Goal: Information Seeking & Learning: Learn about a topic

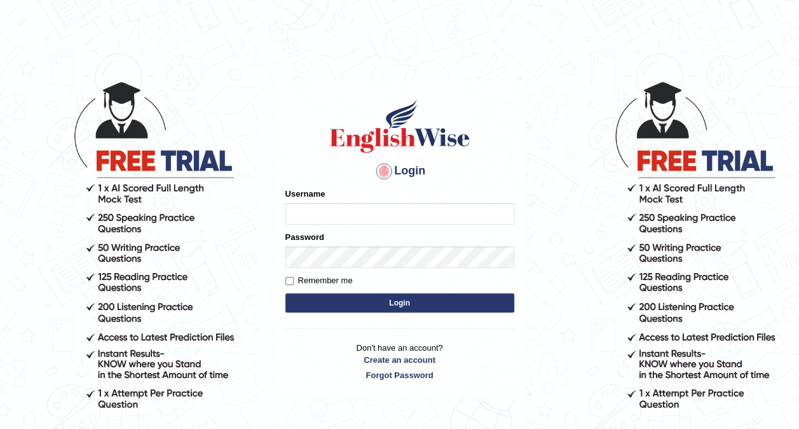
type input "Nomz1986"
click at [408, 298] on button "Login" at bounding box center [399, 302] width 229 height 19
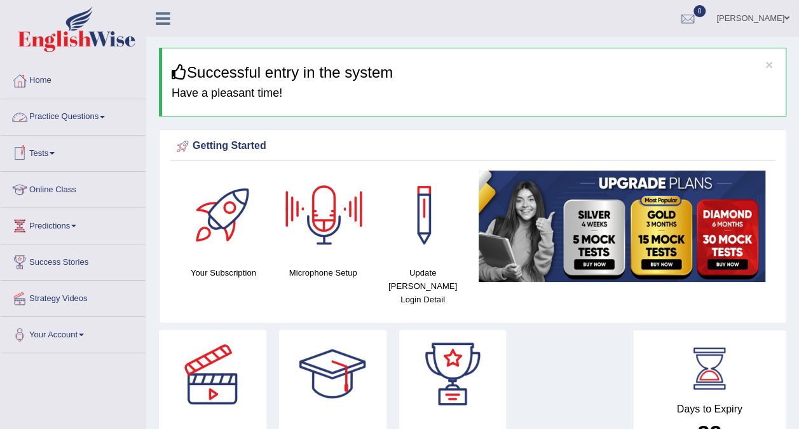
click at [106, 118] on link "Practice Questions" at bounding box center [73, 115] width 145 height 32
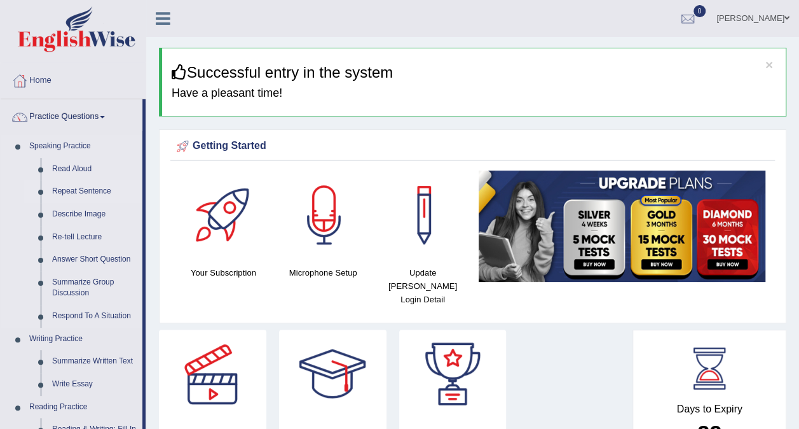
click at [92, 195] on link "Repeat Sentence" at bounding box center [94, 191] width 96 height 23
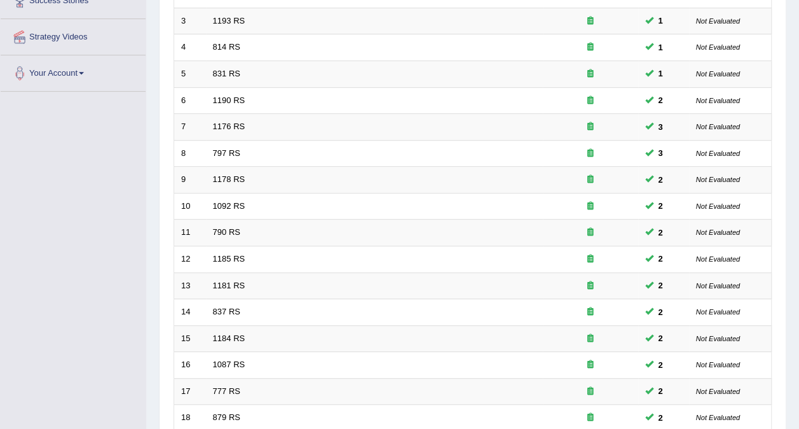
scroll to position [229, 0]
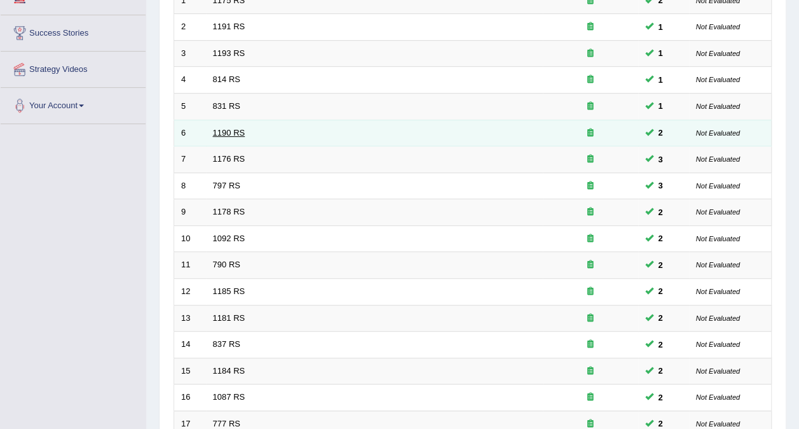
click at [214, 128] on link "1190 RS" at bounding box center [229, 133] width 32 height 10
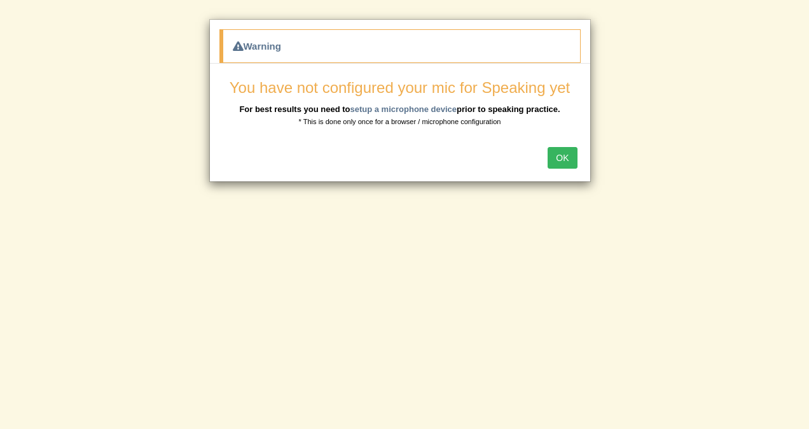
click at [556, 159] on button "OK" at bounding box center [561, 158] width 29 height 22
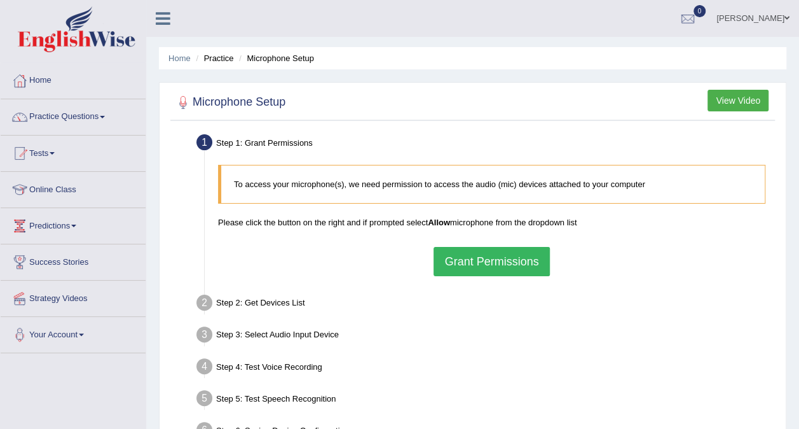
click at [481, 252] on button "Grant Permissions" at bounding box center [492, 261] width 116 height 29
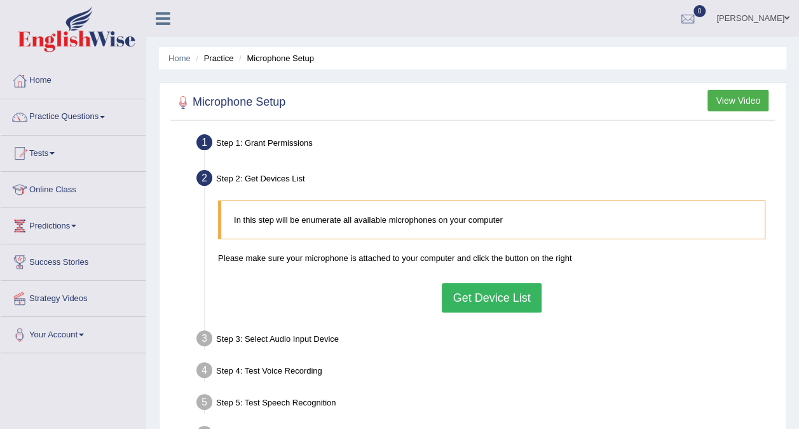
click at [491, 292] on button "Get Device List" at bounding box center [491, 297] width 99 height 29
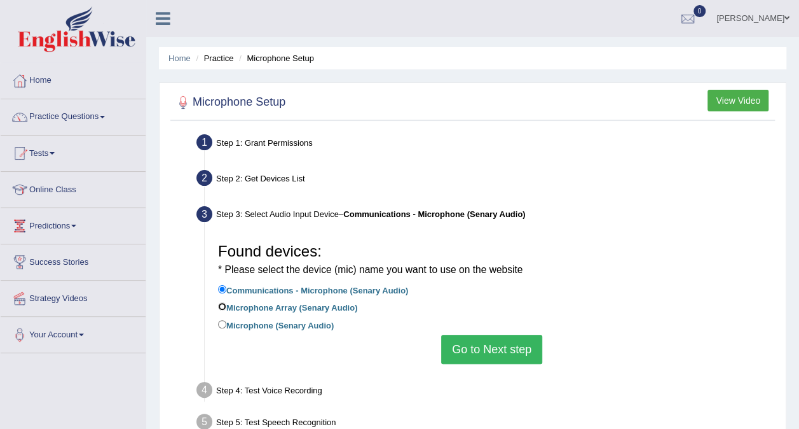
click at [223, 308] on input "Microphone Array (Senary Audio)" at bounding box center [222, 306] width 8 height 8
radio input "true"
click at [482, 342] on button "Go to Next step" at bounding box center [491, 348] width 101 height 29
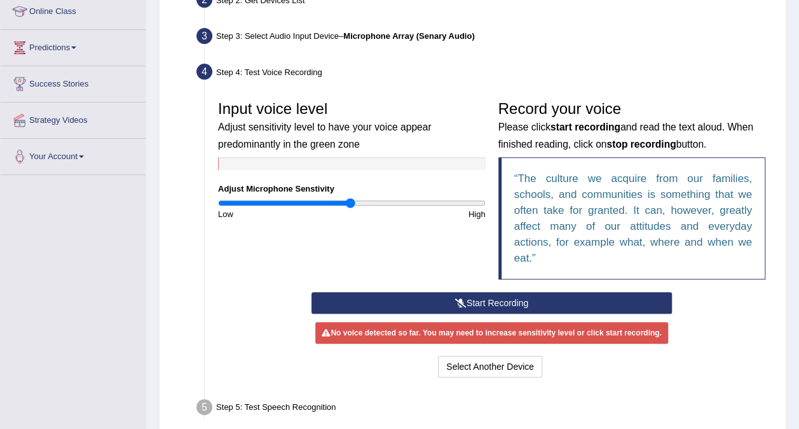
scroll to position [203, 0]
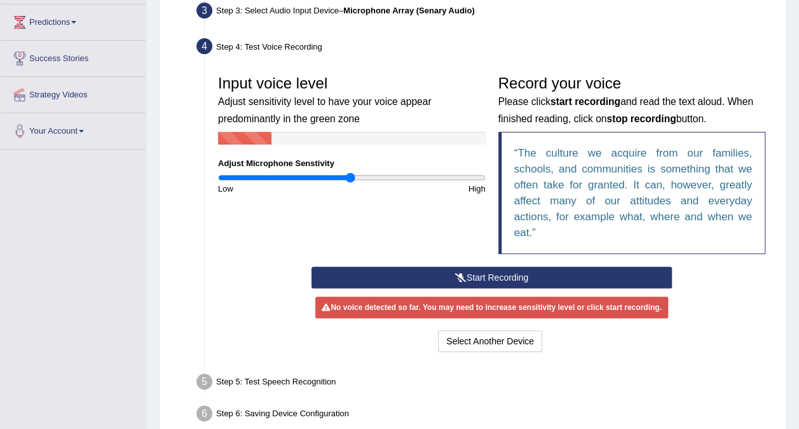
click at [549, 276] on button "Start Recording" at bounding box center [492, 277] width 360 height 22
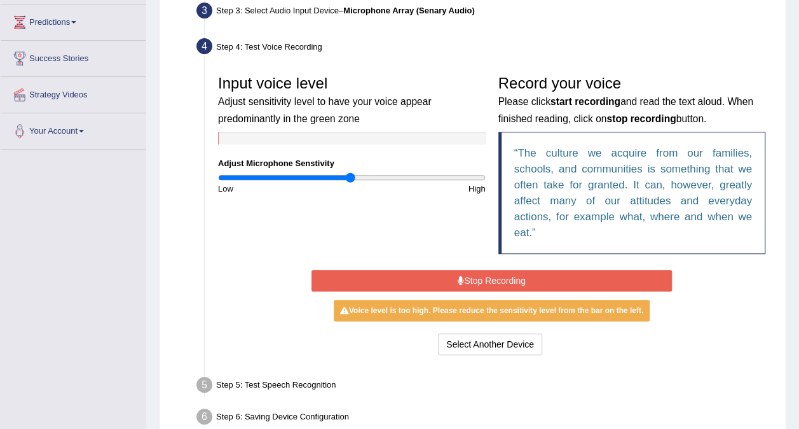
click at [548, 277] on button "Stop Recording" at bounding box center [492, 281] width 360 height 22
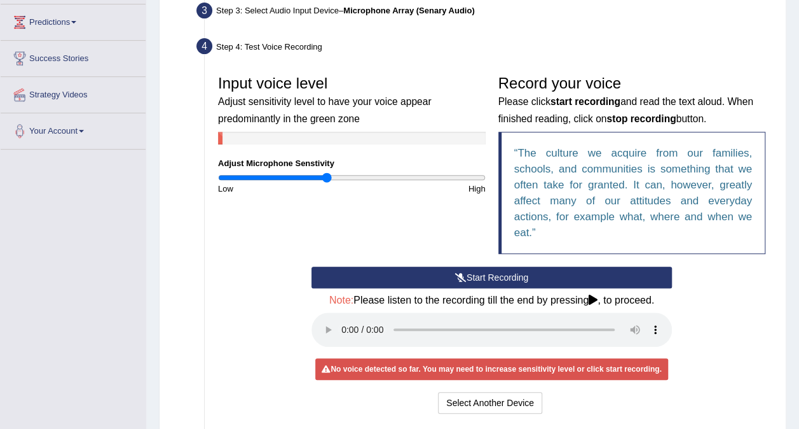
click at [327, 179] on input "range" at bounding box center [352, 177] width 268 height 10
click at [432, 278] on button "Start Recording" at bounding box center [492, 277] width 360 height 22
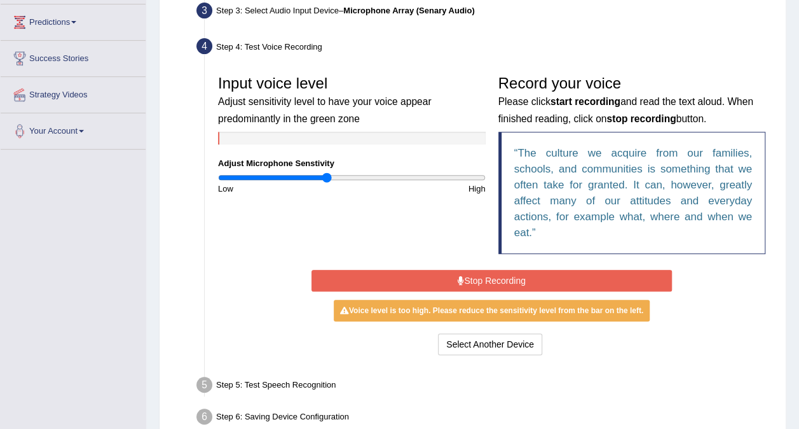
click at [449, 276] on button "Stop Recording" at bounding box center [492, 281] width 360 height 22
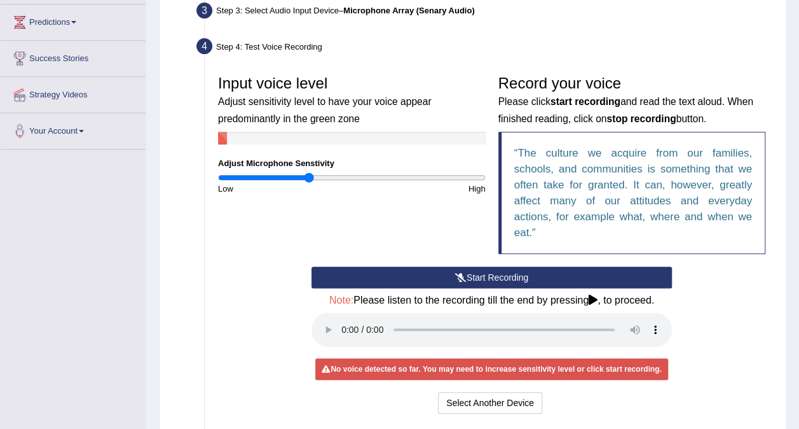
type input "0.68"
click at [309, 181] on input "range" at bounding box center [352, 177] width 268 height 10
click at [389, 274] on button "Start Recording" at bounding box center [492, 277] width 360 height 22
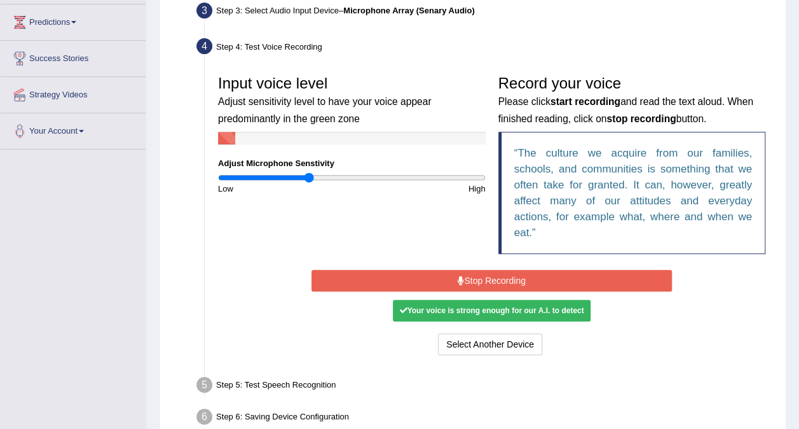
click at [389, 274] on button "Stop Recording" at bounding box center [492, 281] width 360 height 22
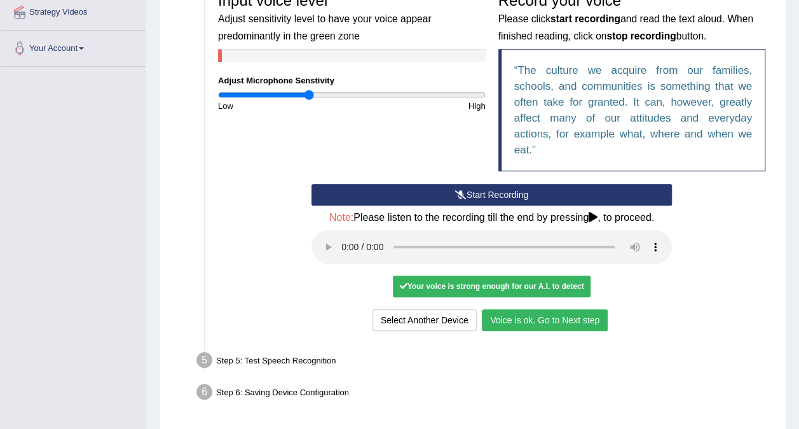
scroll to position [305, 0]
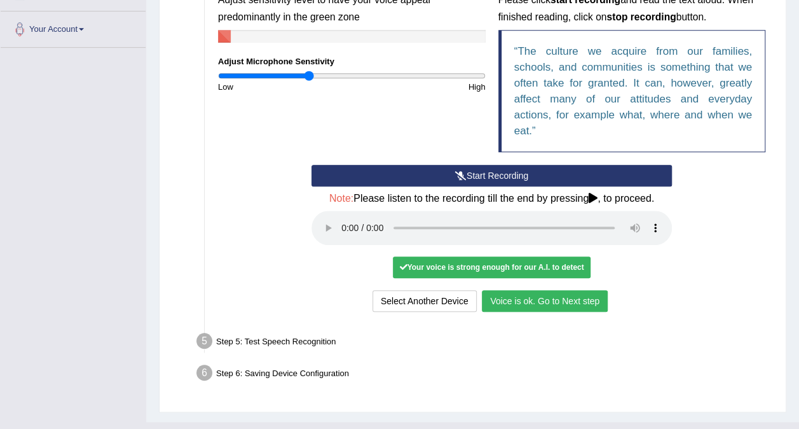
click at [548, 299] on button "Voice is ok. Go to Next step" at bounding box center [545, 301] width 126 height 22
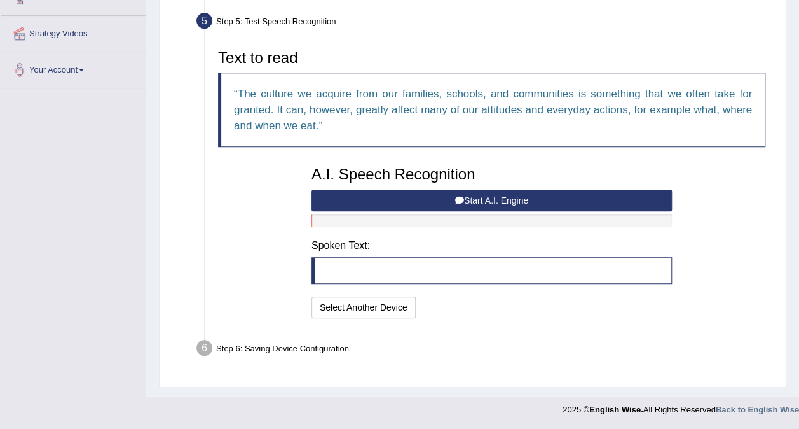
scroll to position [262, 0]
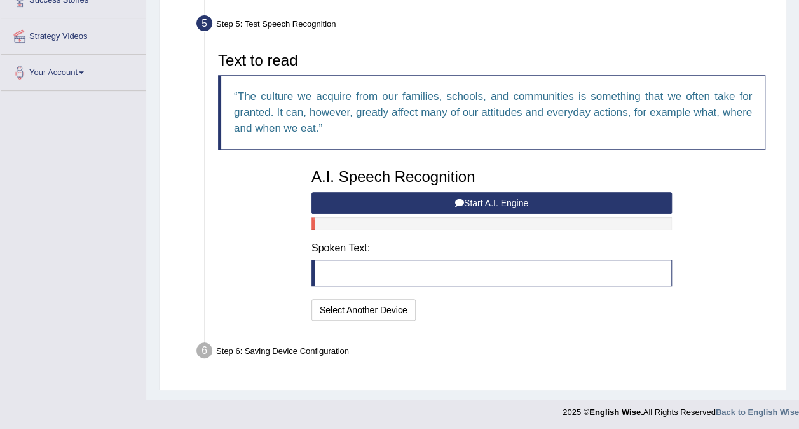
click at [515, 193] on button "Start A.I. Engine" at bounding box center [492, 203] width 360 height 22
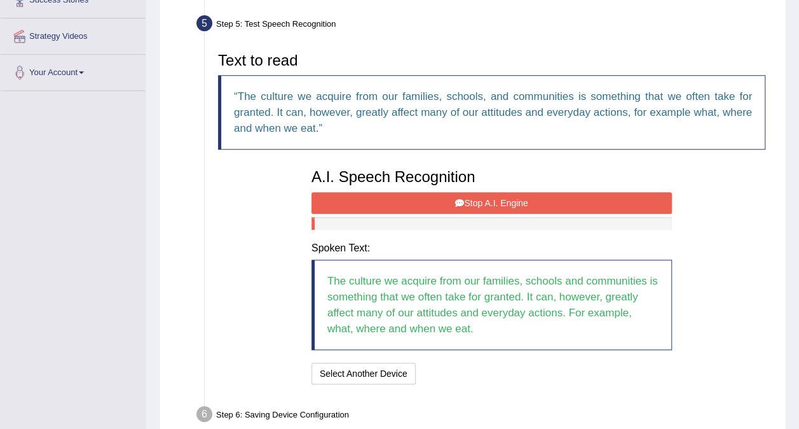
click at [797, 417] on div "Home Practice Microphone Setup You have already completed the setup earlier wit…" at bounding box center [472, 100] width 653 height 725
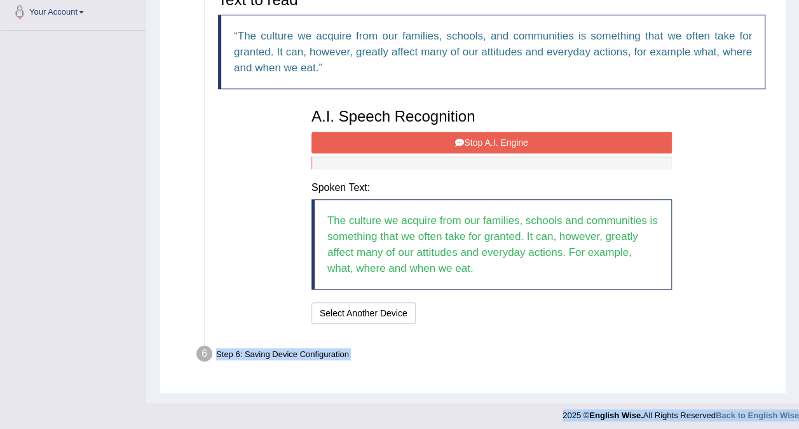
scroll to position [326, 0]
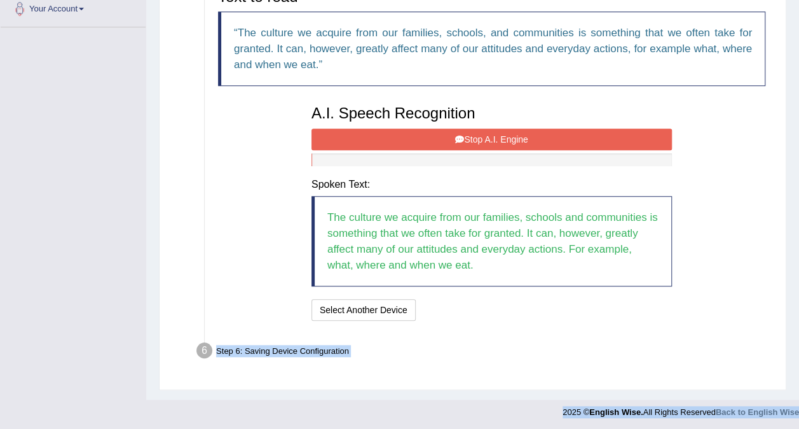
drag, startPoint x: 797, startPoint y: 417, endPoint x: 809, endPoint y: 417, distance: 12.1
click at [276, 348] on div "Step 6: Saving Device Configuration" at bounding box center [485, 352] width 589 height 28
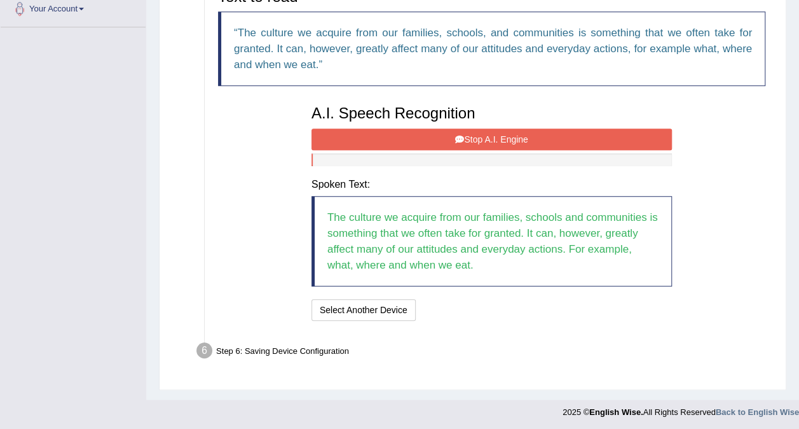
click at [276, 348] on div "Step 6: Saving Device Configuration" at bounding box center [485, 352] width 589 height 28
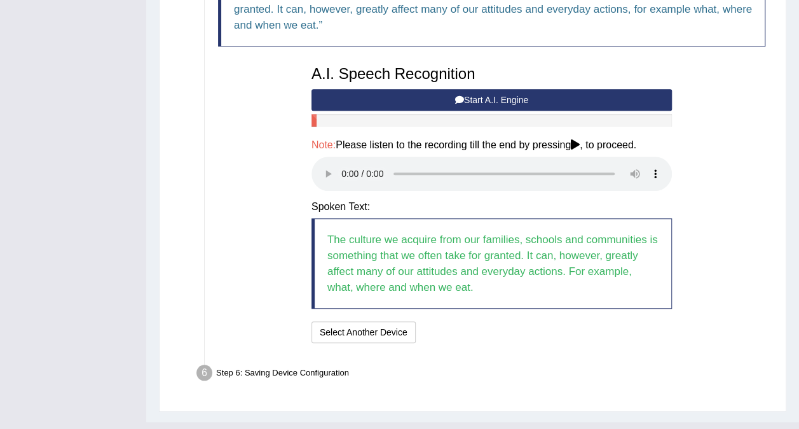
scroll to position [376, 0]
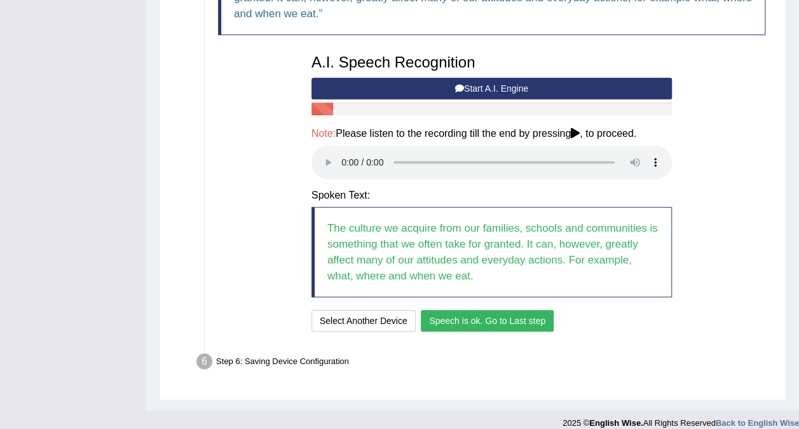
click at [474, 310] on button "Speech is ok. Go to Last step" at bounding box center [487, 321] width 133 height 22
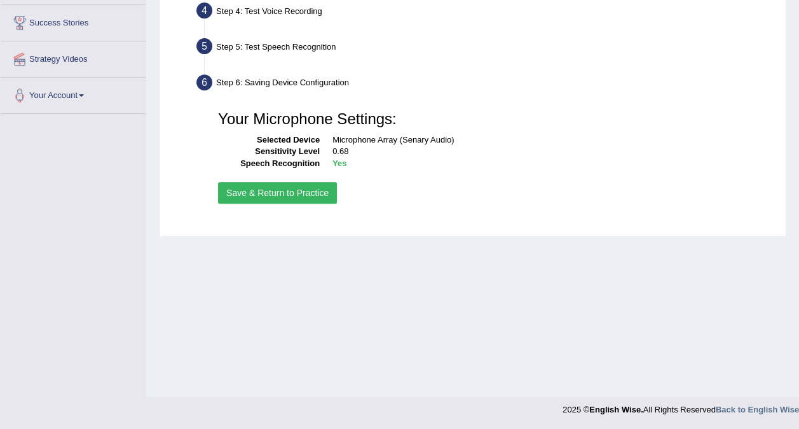
click at [296, 194] on button "Save & Return to Practice" at bounding box center [277, 193] width 119 height 22
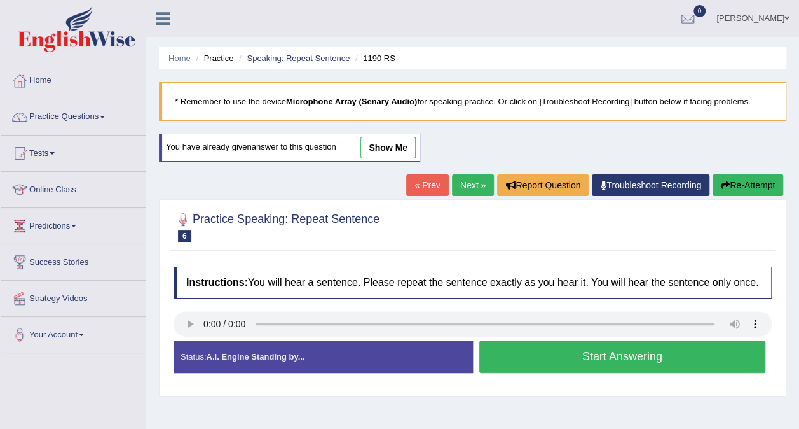
click at [591, 344] on button "Start Answering" at bounding box center [622, 356] width 287 height 32
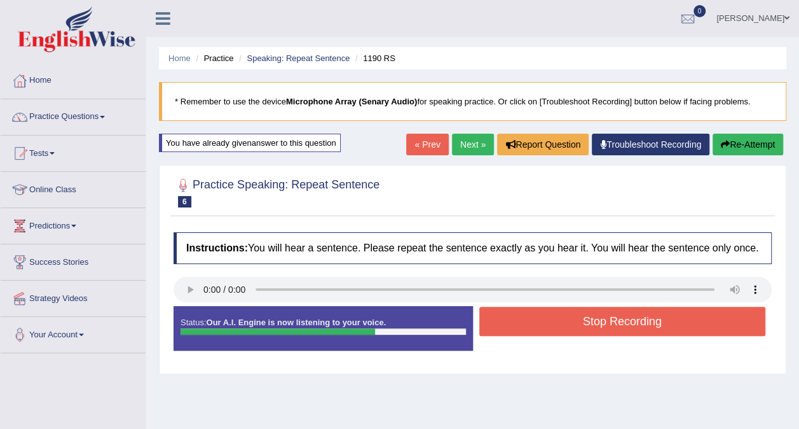
click at [591, 322] on button "Stop Recording" at bounding box center [622, 320] width 287 height 29
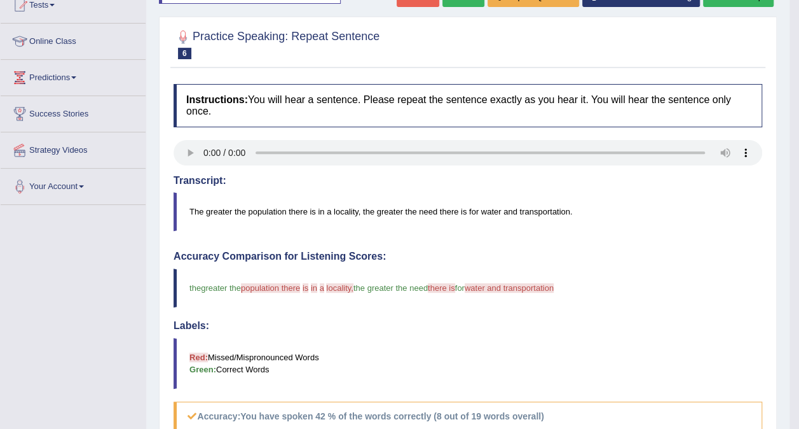
scroll to position [178, 0]
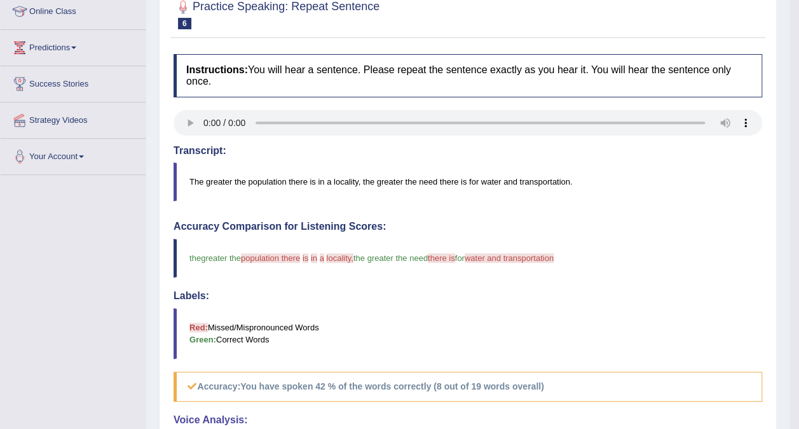
click at [535, 314] on blockquote "Red: Missed/Mispronounced Words Green: Correct Words" at bounding box center [468, 333] width 589 height 51
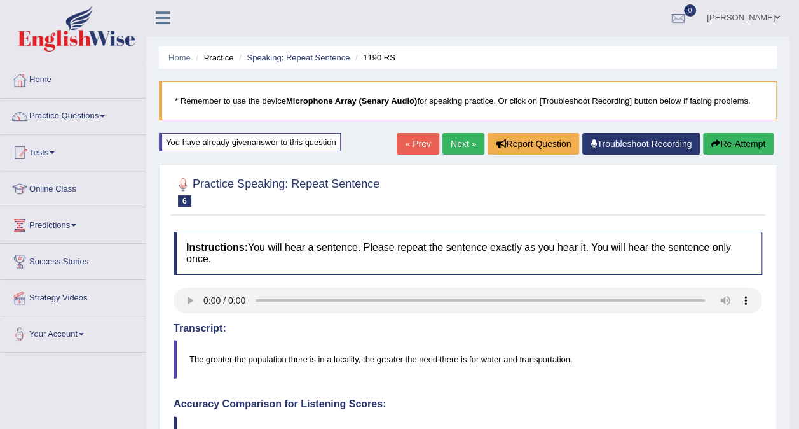
scroll to position [0, 0]
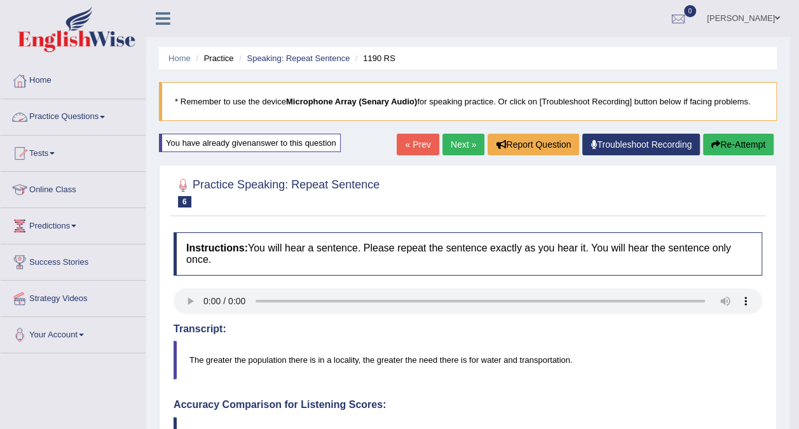
click at [103, 118] on link "Practice Questions" at bounding box center [73, 115] width 145 height 32
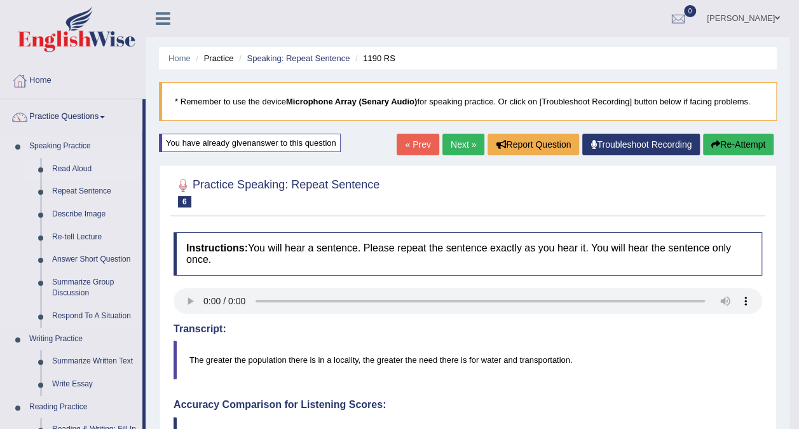
click at [71, 165] on link "Read Aloud" at bounding box center [94, 169] width 96 height 23
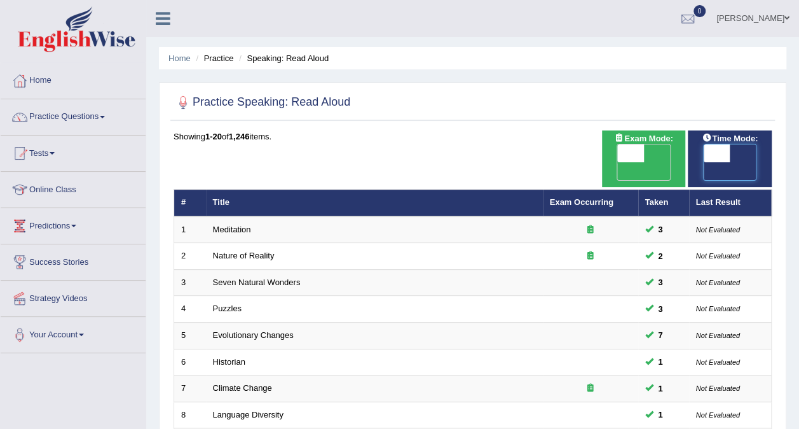
click at [713, 158] on span at bounding box center [717, 153] width 27 height 18
checkbox input "true"
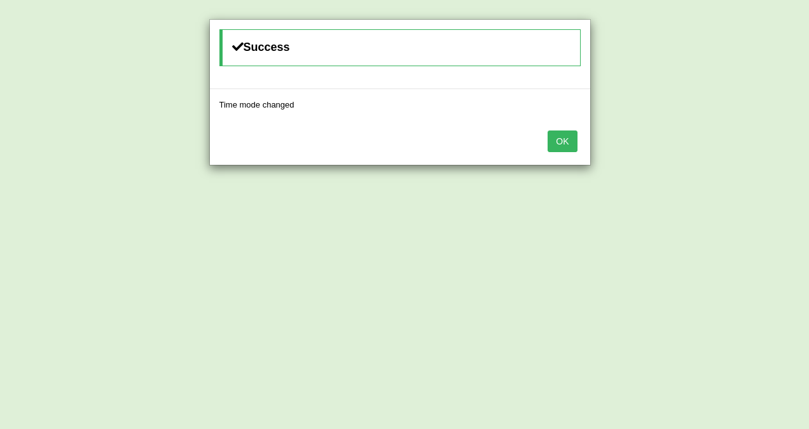
click at [565, 140] on button "OK" at bounding box center [561, 141] width 29 height 22
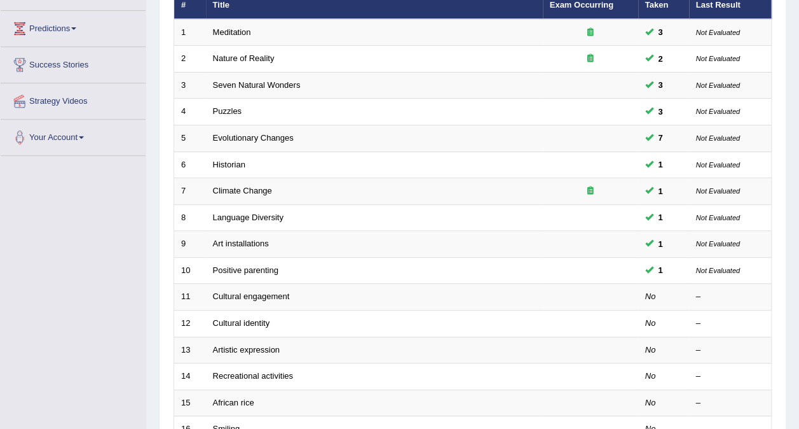
scroll to position [203, 0]
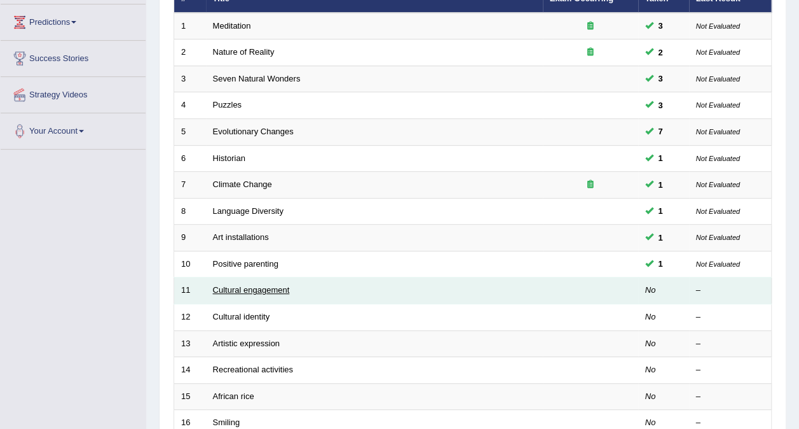
click at [223, 285] on link "Cultural engagement" at bounding box center [251, 290] width 77 height 10
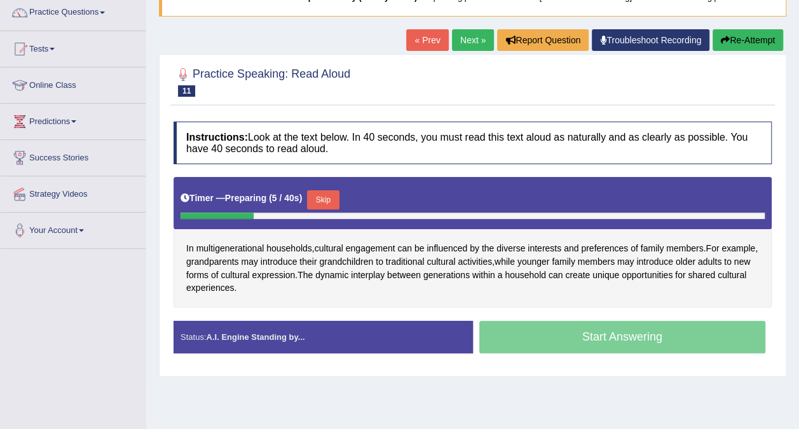
scroll to position [127, 0]
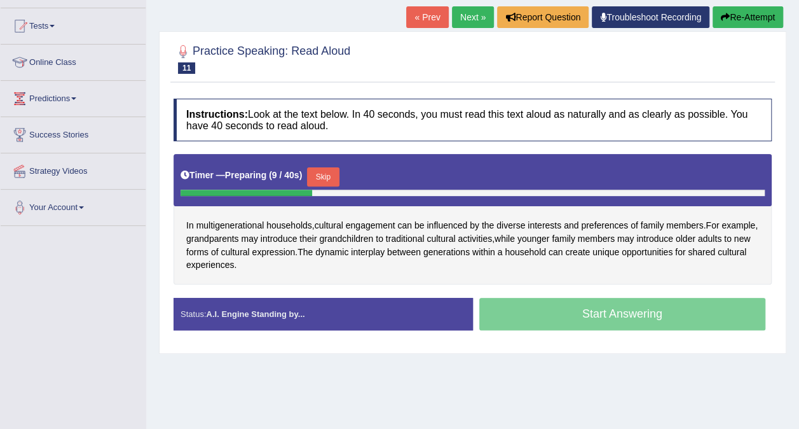
click at [329, 172] on button "Skip" at bounding box center [323, 176] width 32 height 19
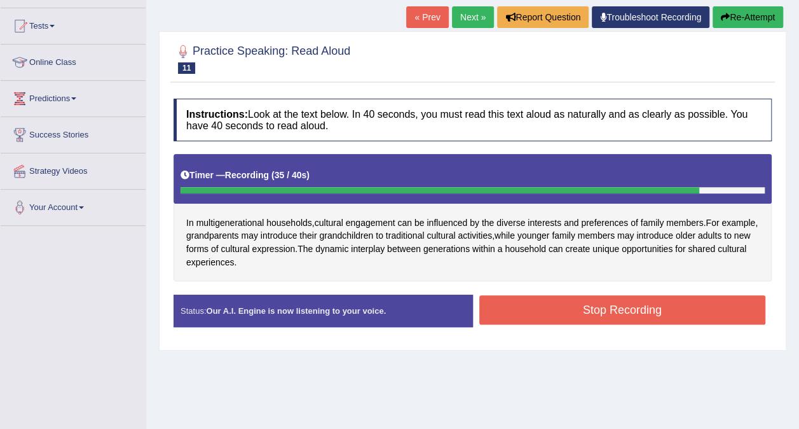
click at [540, 303] on button "Stop Recording" at bounding box center [622, 309] width 287 height 29
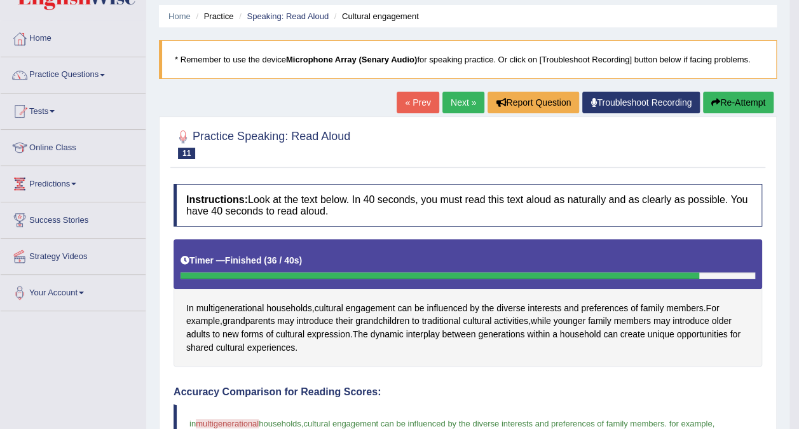
scroll to position [25, 0]
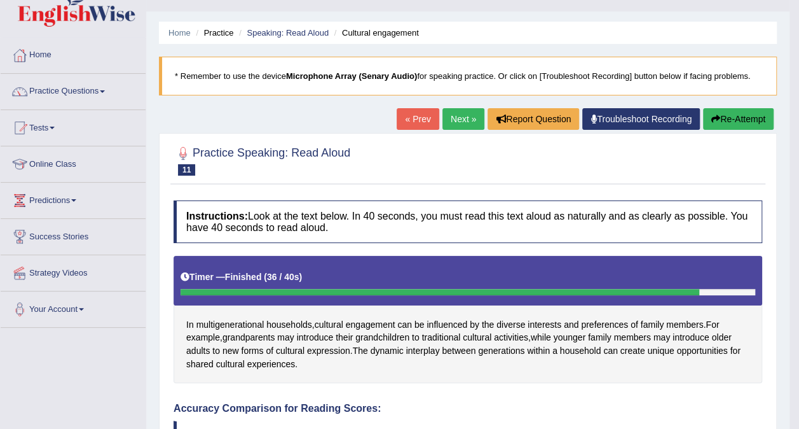
click at [463, 120] on link "Next »" at bounding box center [464, 119] width 42 height 22
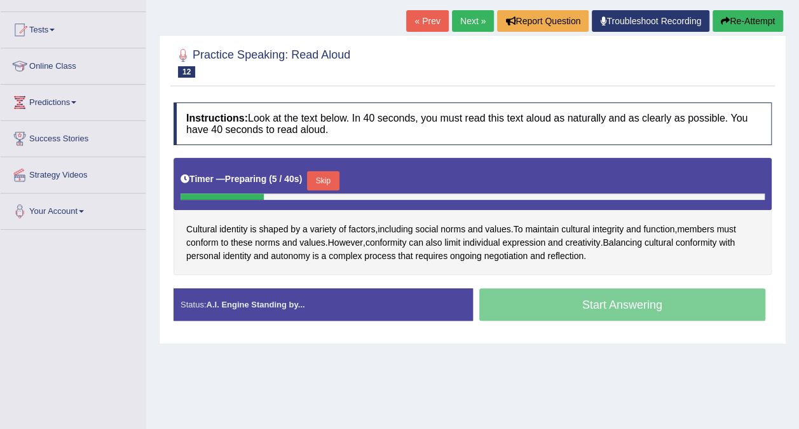
scroll to position [127, 0]
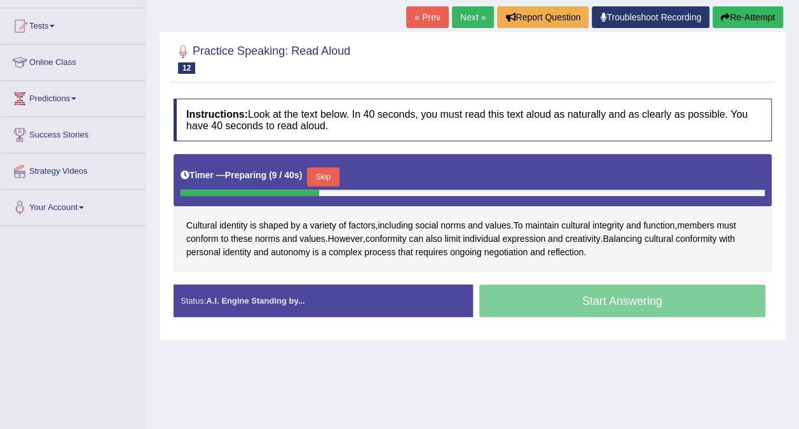
click at [323, 168] on button "Skip" at bounding box center [323, 176] width 32 height 19
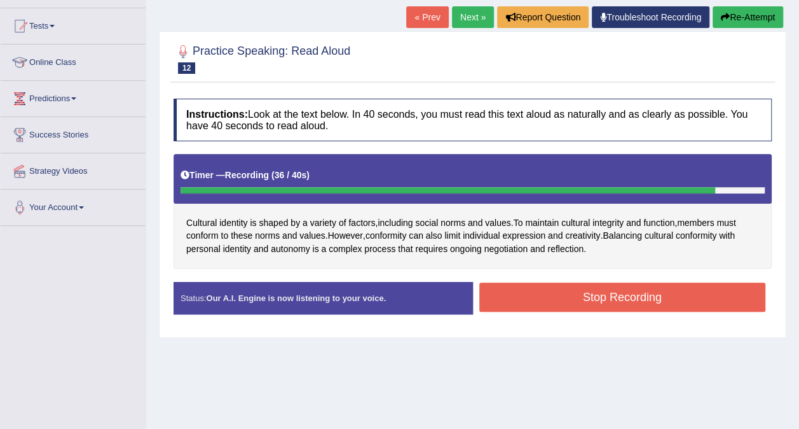
click at [549, 289] on button "Stop Recording" at bounding box center [622, 296] width 287 height 29
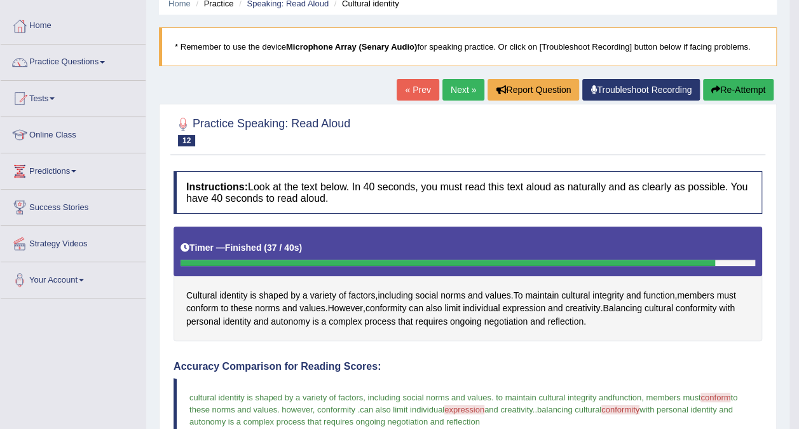
scroll to position [15, 0]
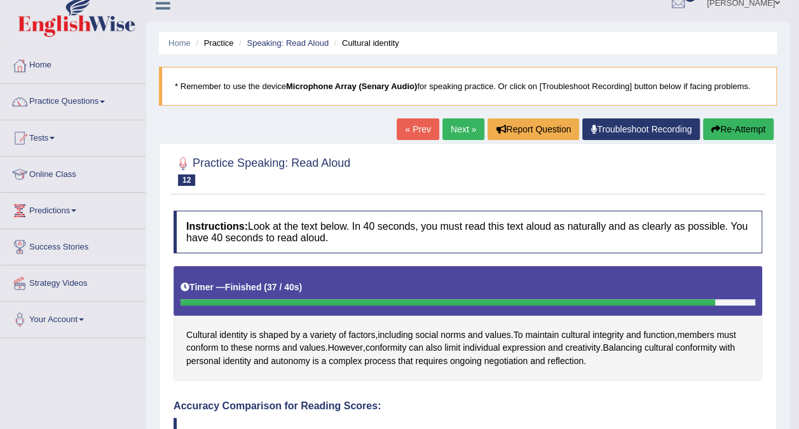
click at [464, 122] on link "Next »" at bounding box center [464, 129] width 42 height 22
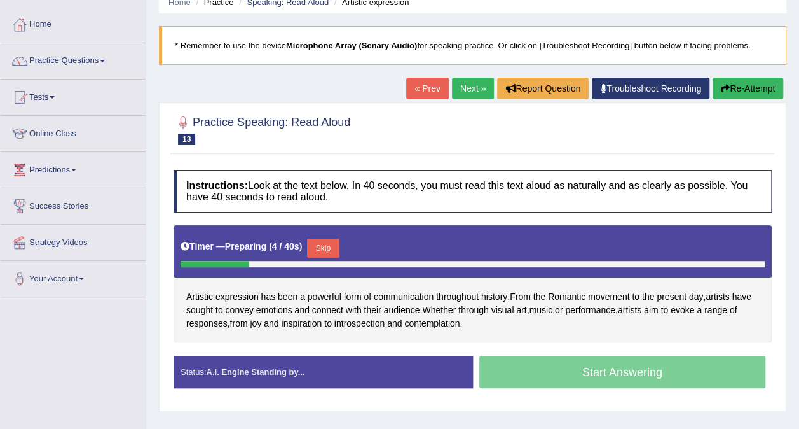
scroll to position [76, 0]
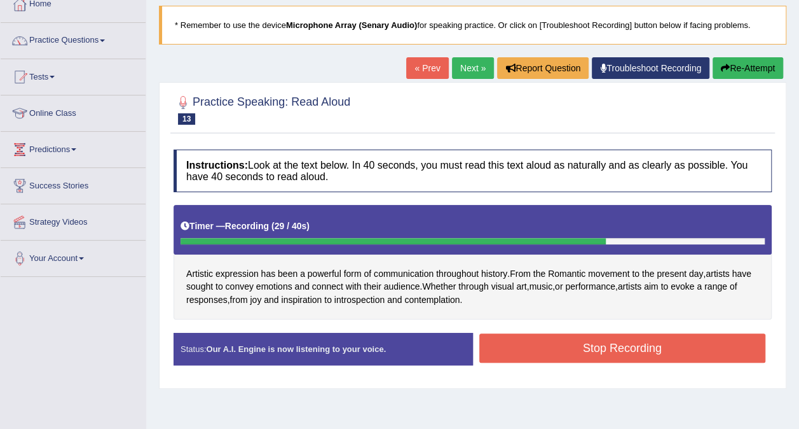
click at [652, 345] on button "Stop Recording" at bounding box center [622, 347] width 287 height 29
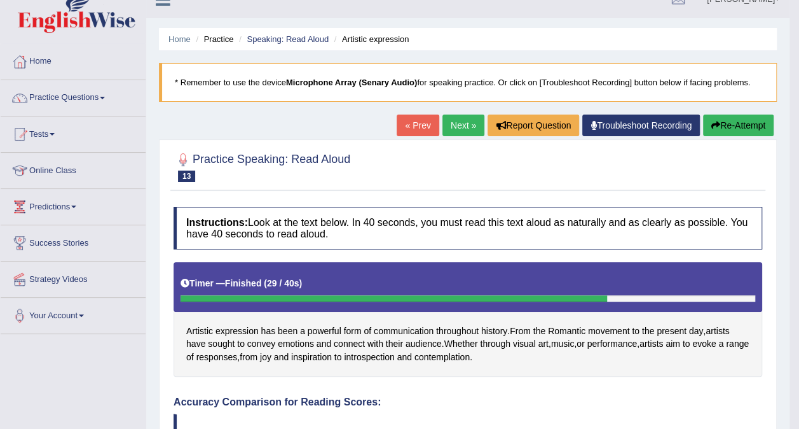
scroll to position [15, 0]
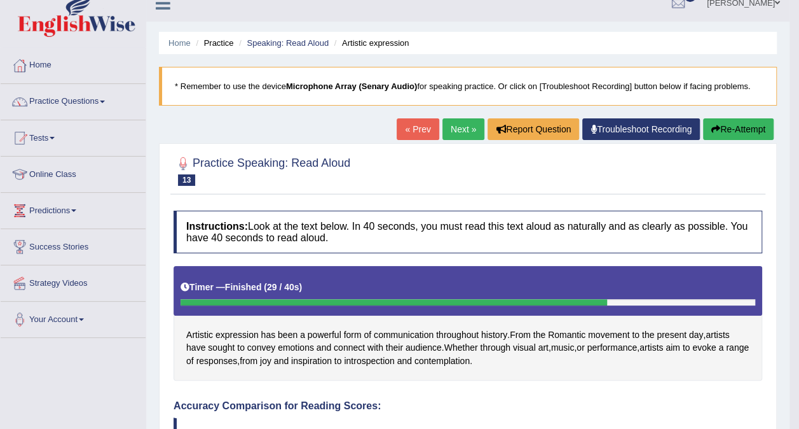
click at [462, 126] on link "Next »" at bounding box center [464, 129] width 42 height 22
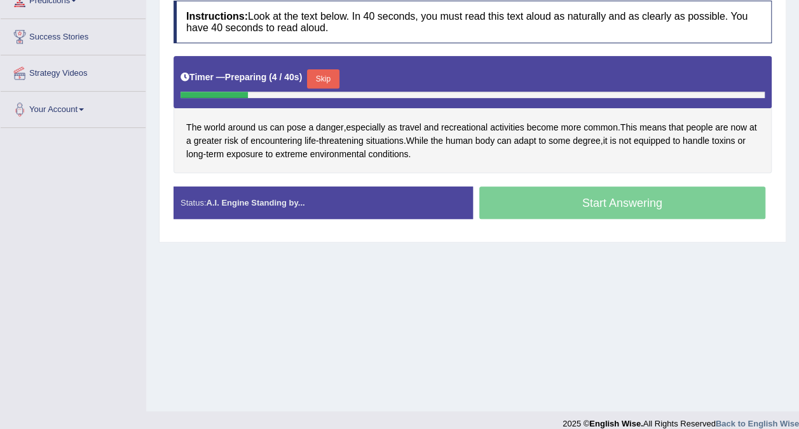
scroll to position [229, 0]
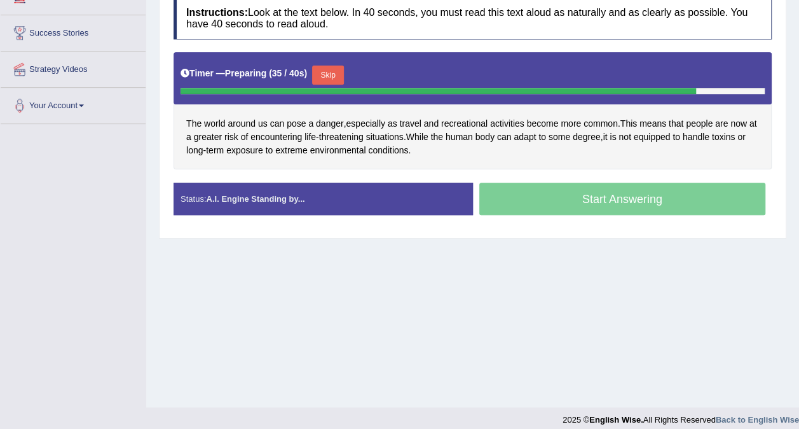
click at [334, 66] on button "Skip" at bounding box center [328, 74] width 32 height 19
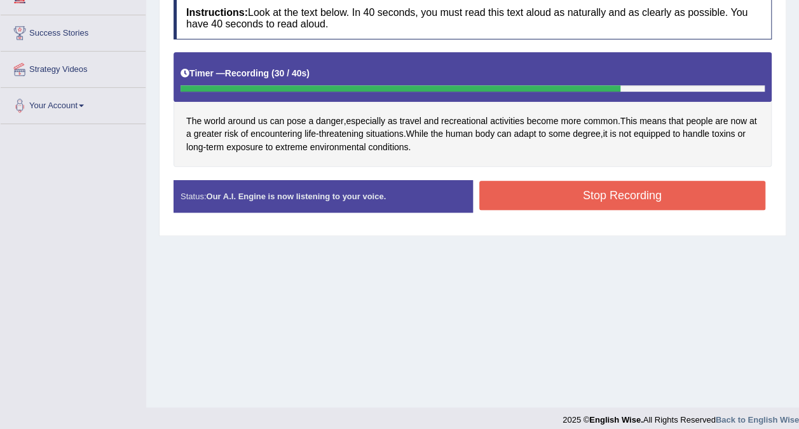
click at [559, 198] on button "Stop Recording" at bounding box center [622, 195] width 287 height 29
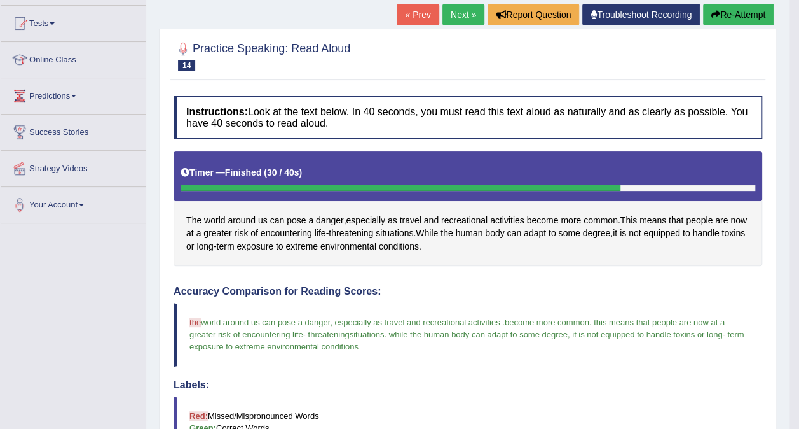
scroll to position [102, 0]
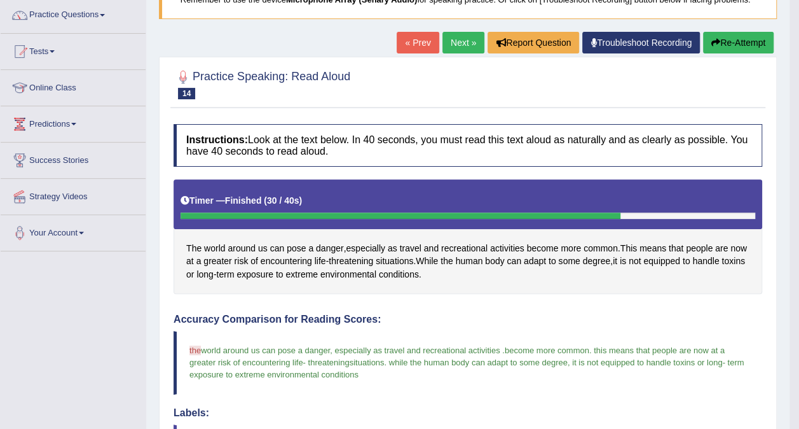
click at [456, 43] on link "Next »" at bounding box center [464, 43] width 42 height 22
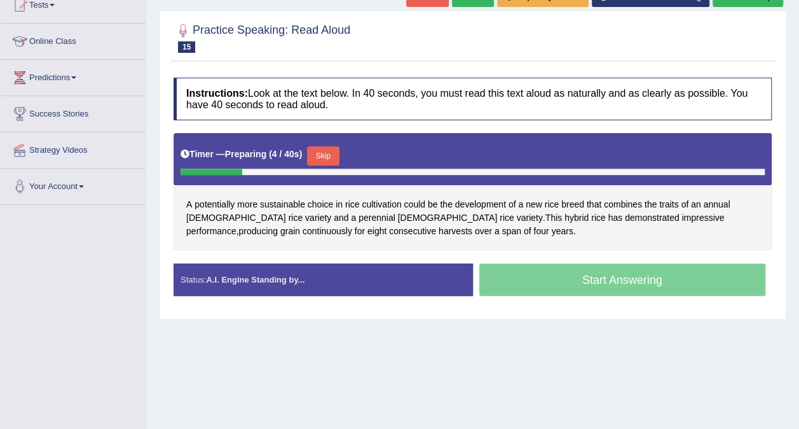
scroll to position [178, 0]
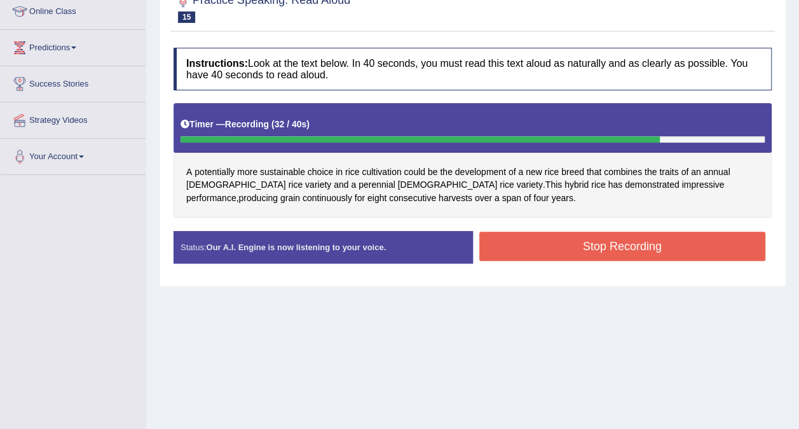
click at [594, 242] on button "Stop Recording" at bounding box center [622, 245] width 287 height 29
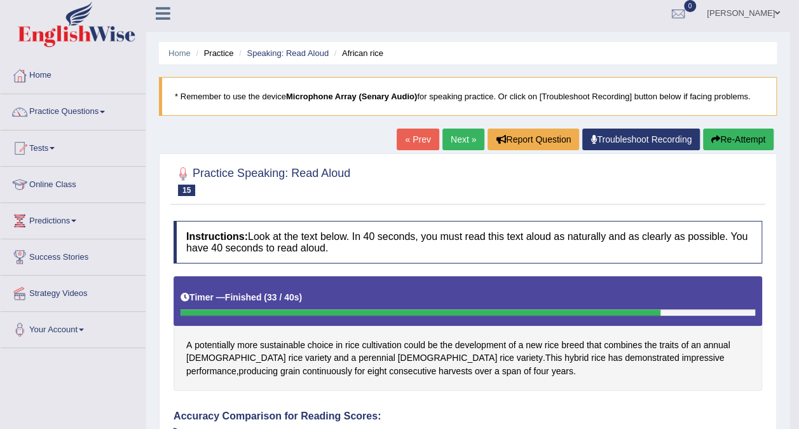
scroll to position [0, 0]
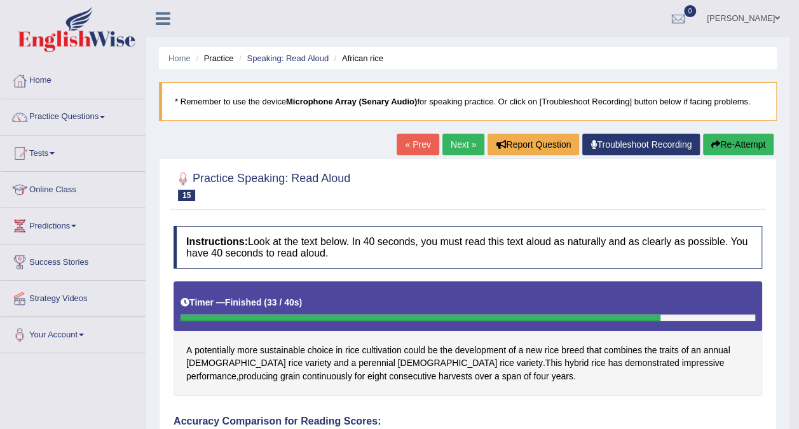
click at [456, 143] on link "Next »" at bounding box center [464, 145] width 42 height 22
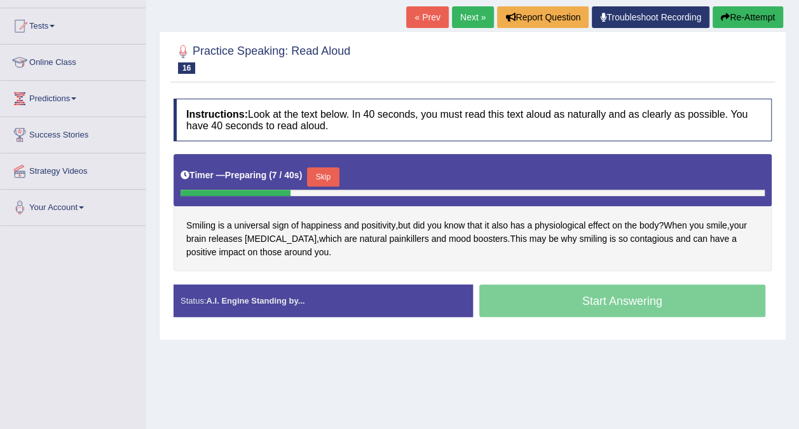
scroll to position [153, 0]
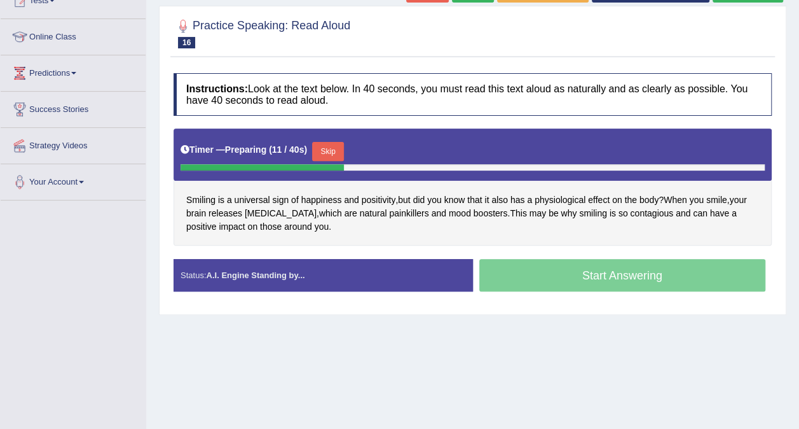
click at [329, 151] on button "Skip" at bounding box center [328, 151] width 32 height 19
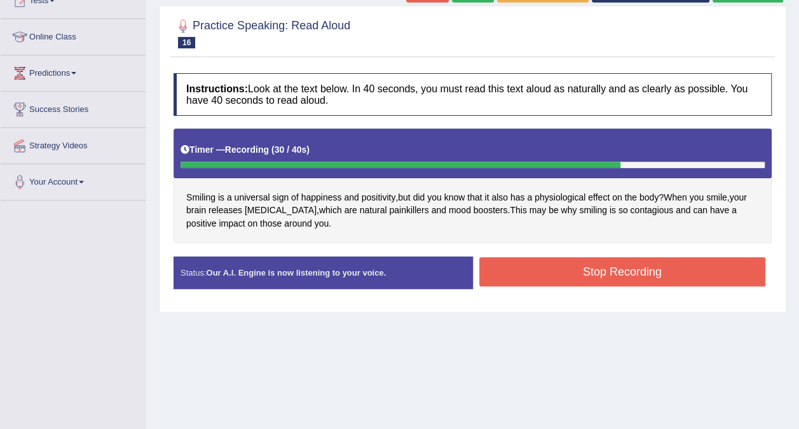
click at [570, 275] on button "Stop Recording" at bounding box center [622, 271] width 287 height 29
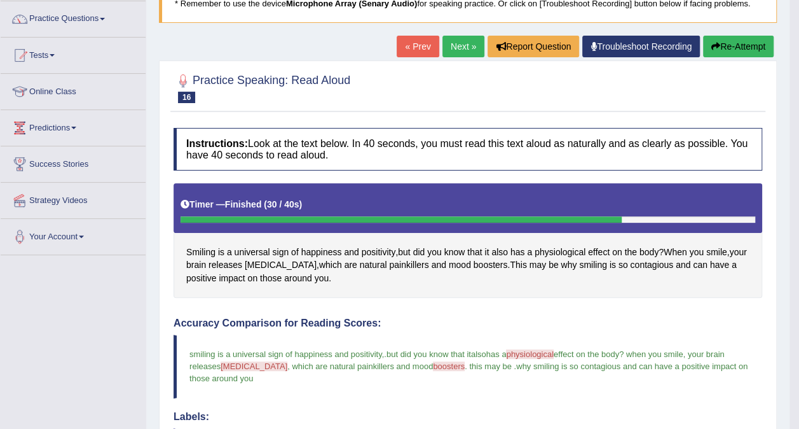
scroll to position [92, 0]
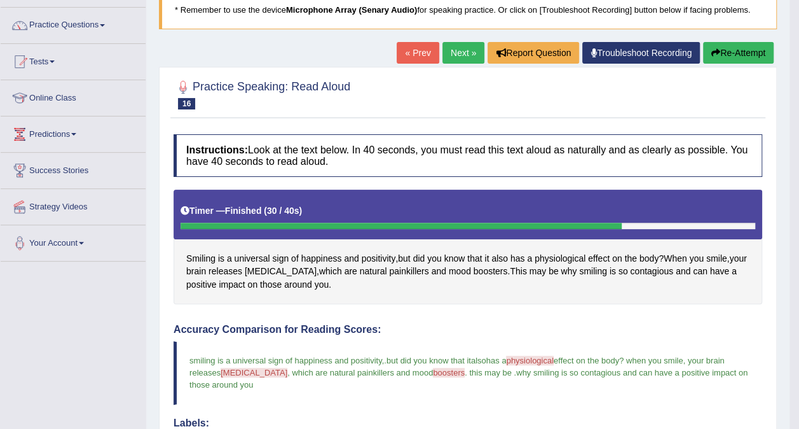
click at [464, 45] on link "Next »" at bounding box center [464, 53] width 42 height 22
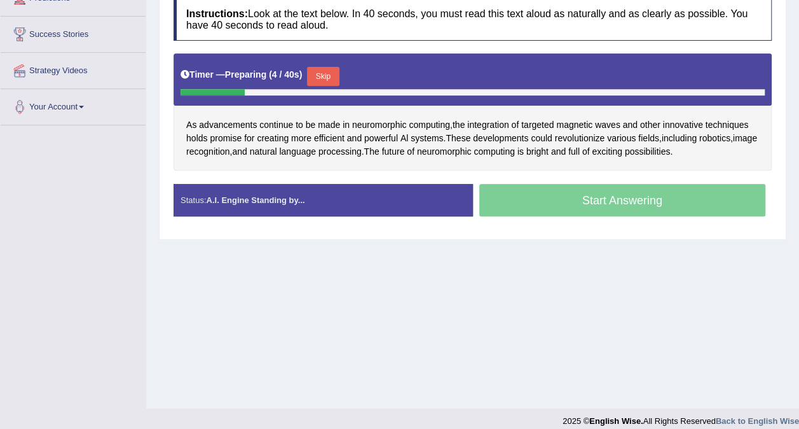
scroll to position [229, 0]
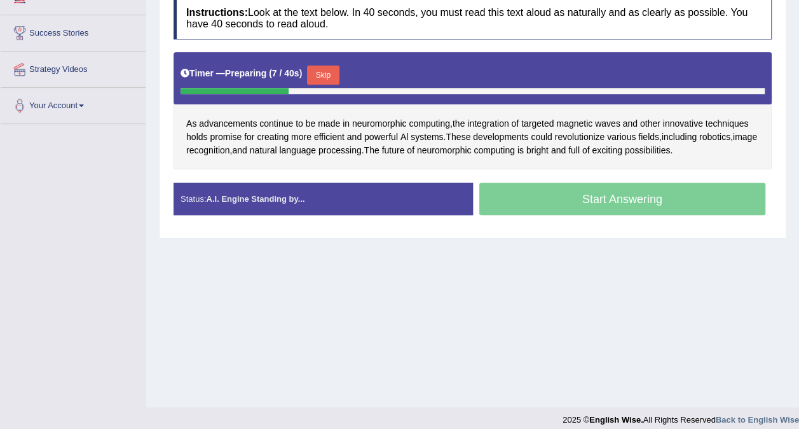
click at [321, 75] on button "Skip" at bounding box center [323, 74] width 32 height 19
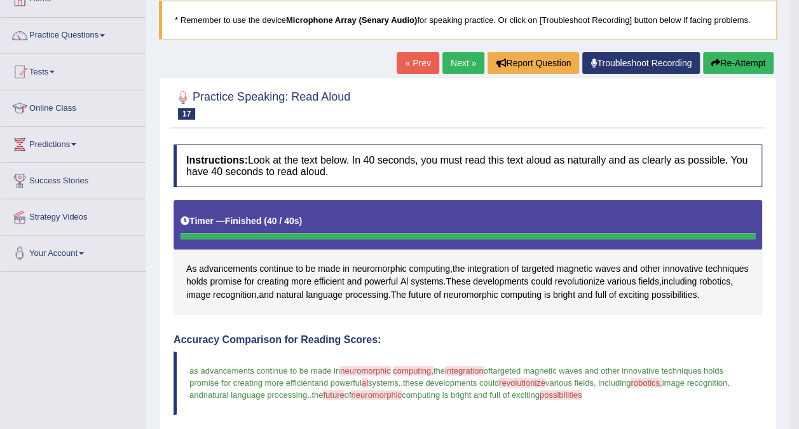
scroll to position [51, 0]
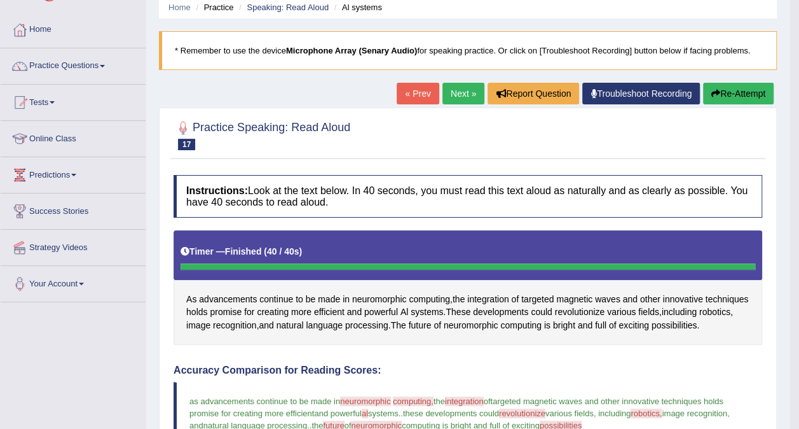
click at [731, 89] on button "Re-Attempt" at bounding box center [738, 94] width 71 height 22
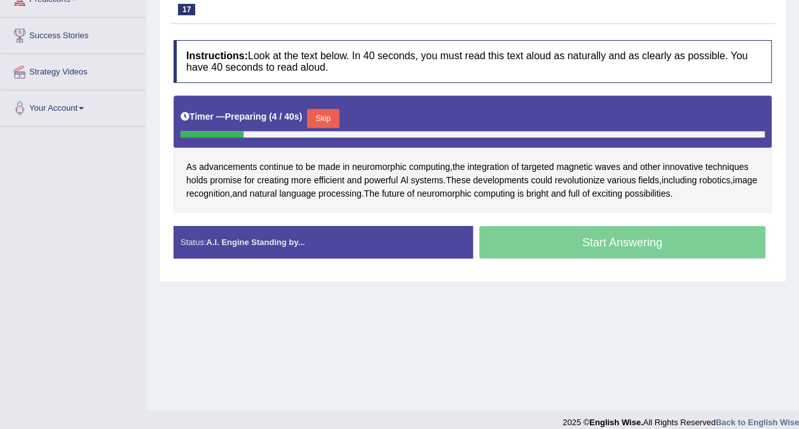
scroll to position [229, 0]
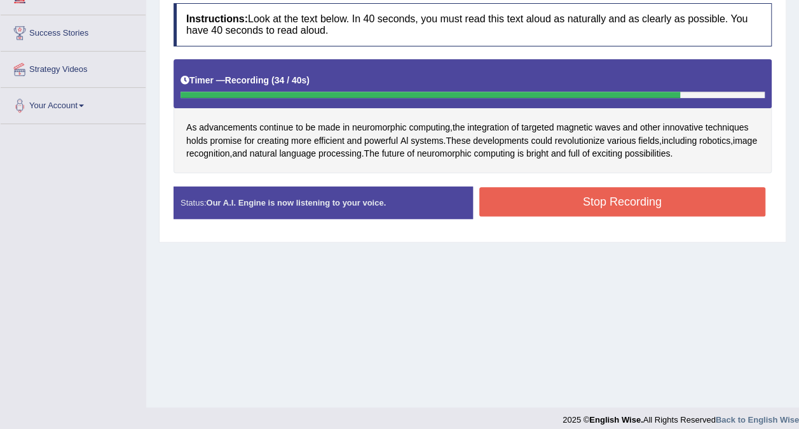
click at [639, 198] on button "Stop Recording" at bounding box center [622, 201] width 287 height 29
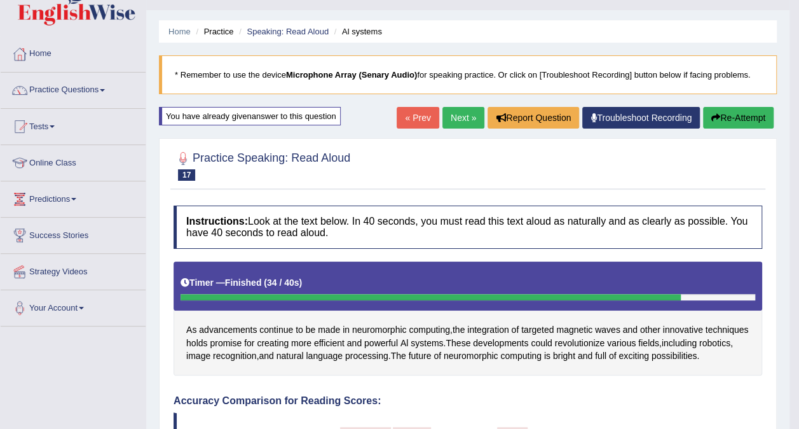
scroll to position [25, 0]
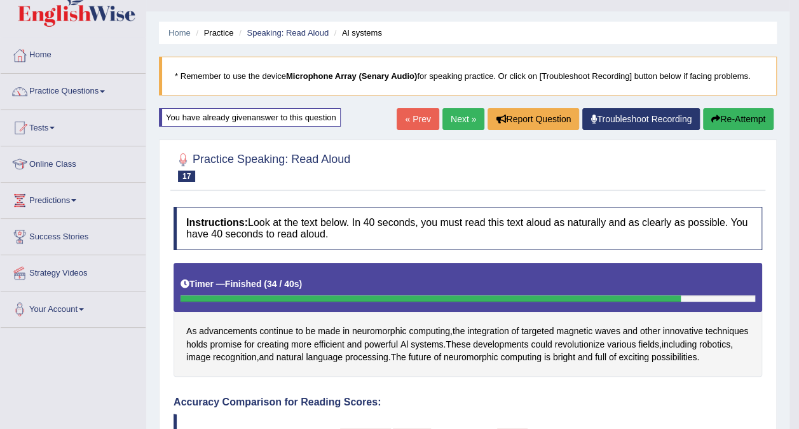
click at [731, 114] on button "Re-Attempt" at bounding box center [738, 119] width 71 height 22
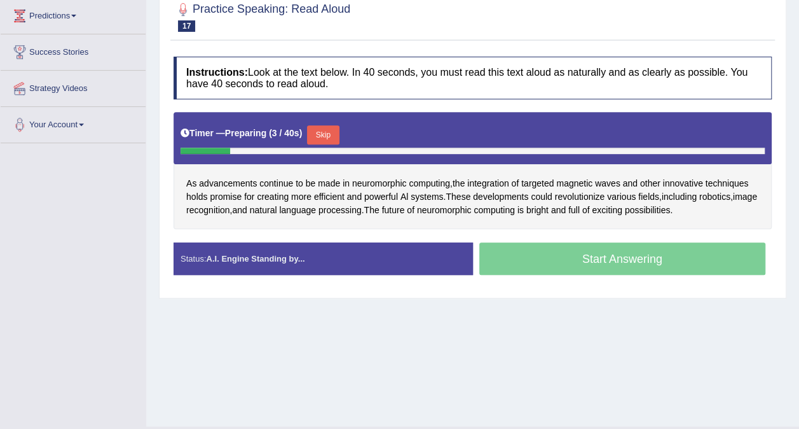
scroll to position [229, 0]
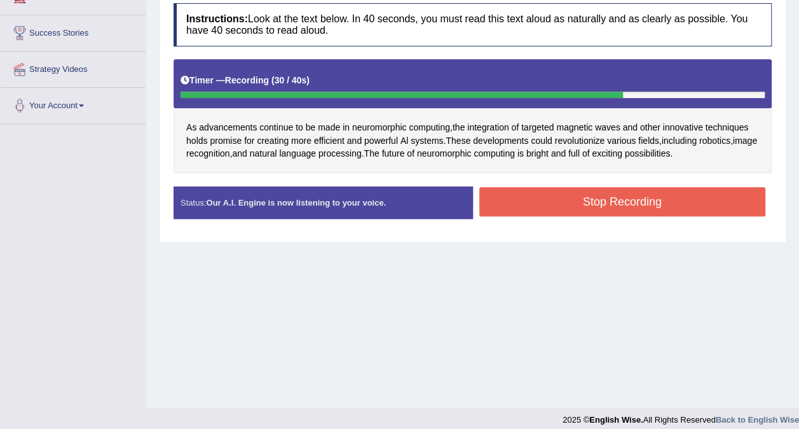
click at [646, 200] on button "Stop Recording" at bounding box center [622, 201] width 287 height 29
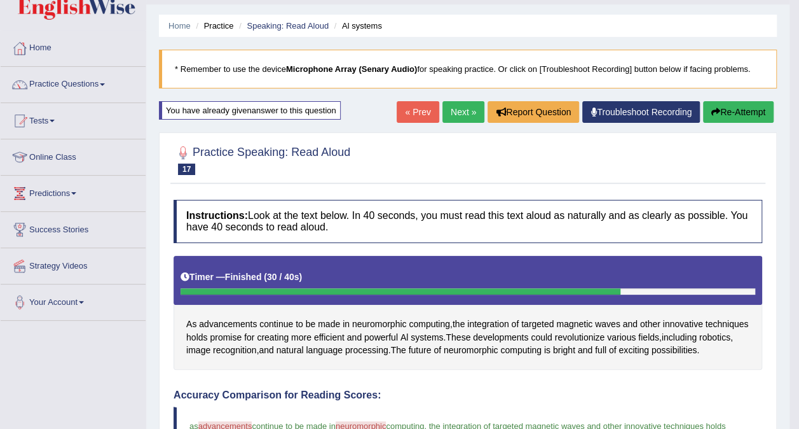
scroll to position [25, 0]
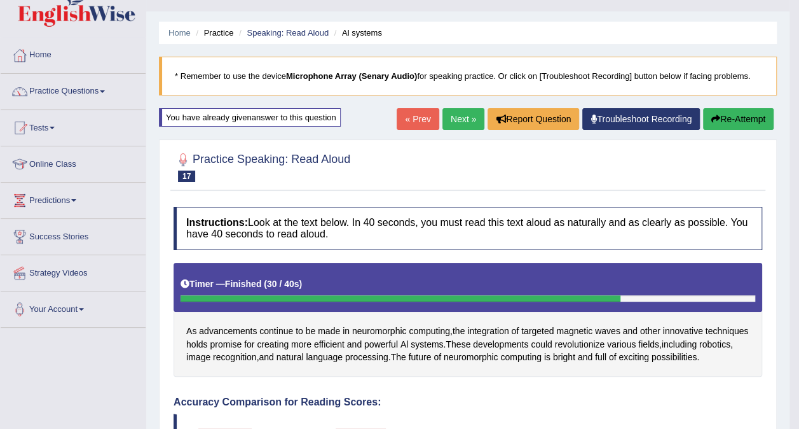
click at [727, 118] on button "Re-Attempt" at bounding box center [738, 119] width 71 height 22
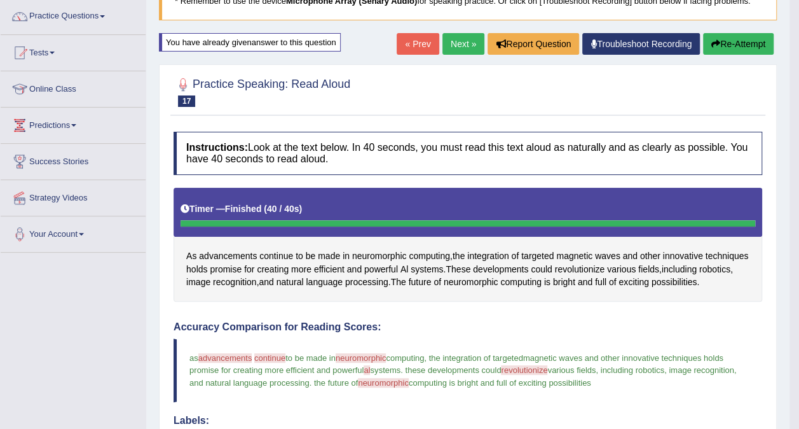
scroll to position [85, 0]
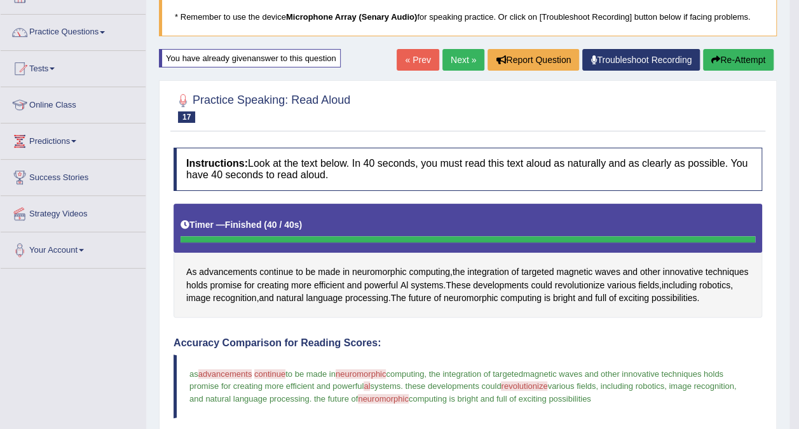
click at [732, 54] on button "Re-Attempt" at bounding box center [738, 60] width 71 height 22
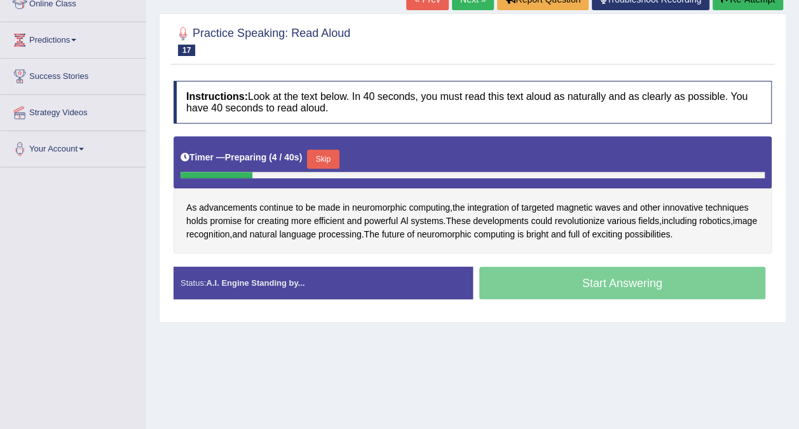
scroll to position [186, 0]
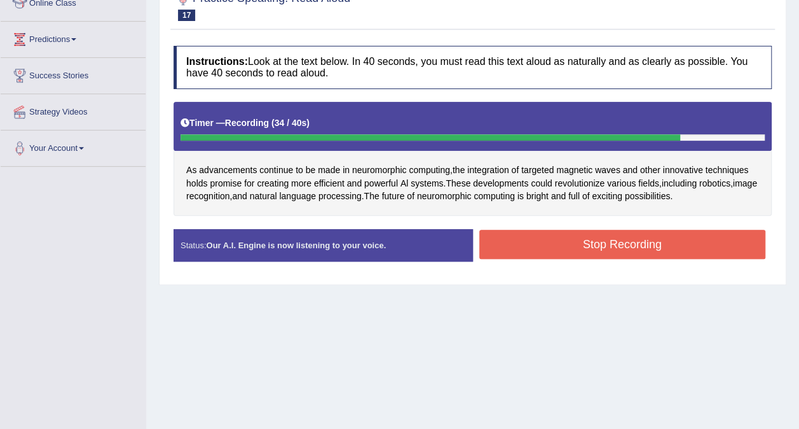
click at [626, 245] on button "Stop Recording" at bounding box center [622, 244] width 287 height 29
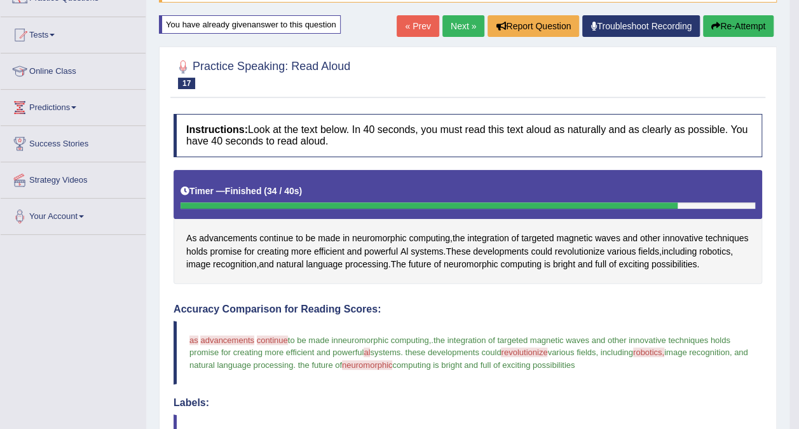
scroll to position [110, 0]
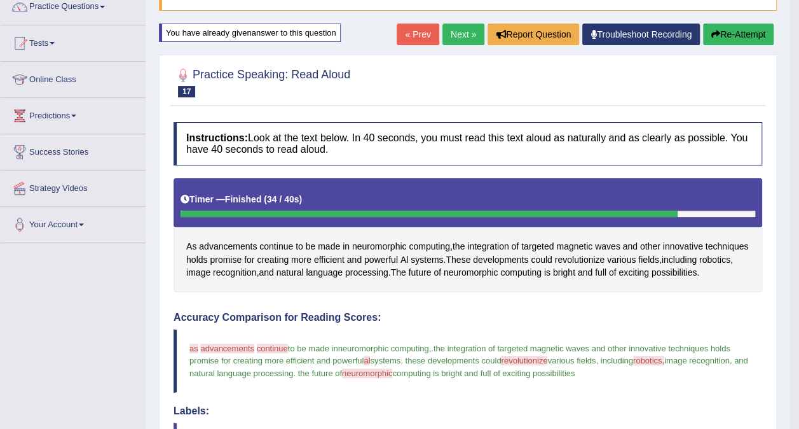
click at [458, 38] on link "Next »" at bounding box center [464, 35] width 42 height 22
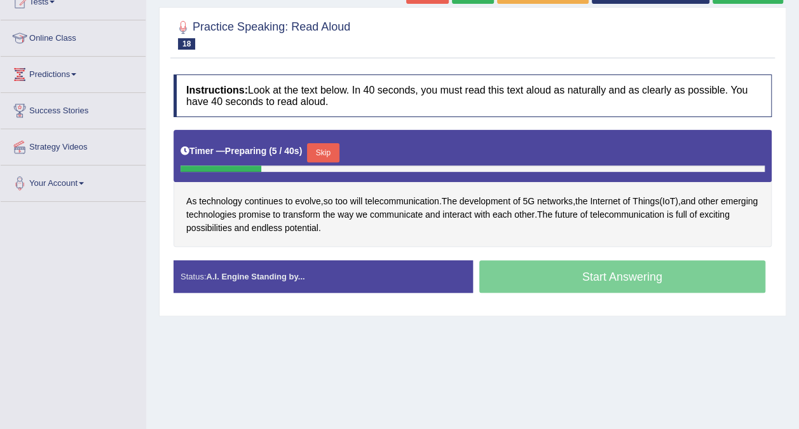
scroll to position [153, 0]
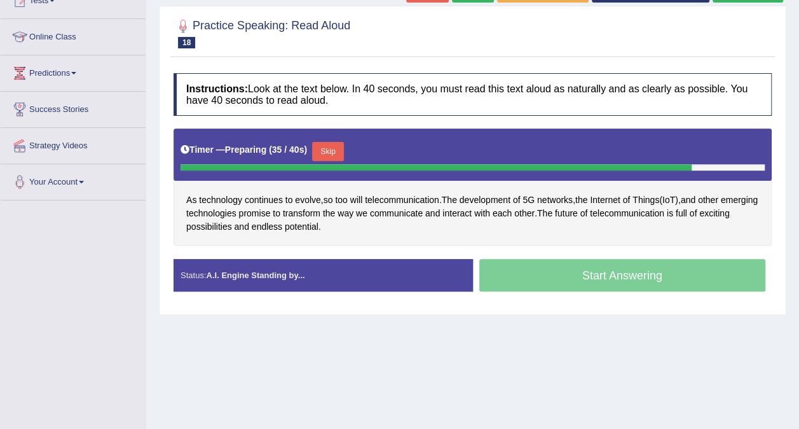
click at [324, 144] on button "Skip" at bounding box center [328, 151] width 32 height 19
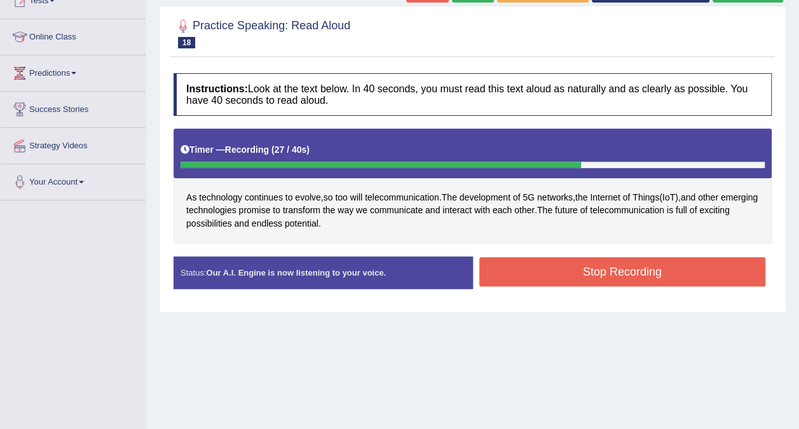
click at [566, 259] on button "Stop Recording" at bounding box center [622, 271] width 287 height 29
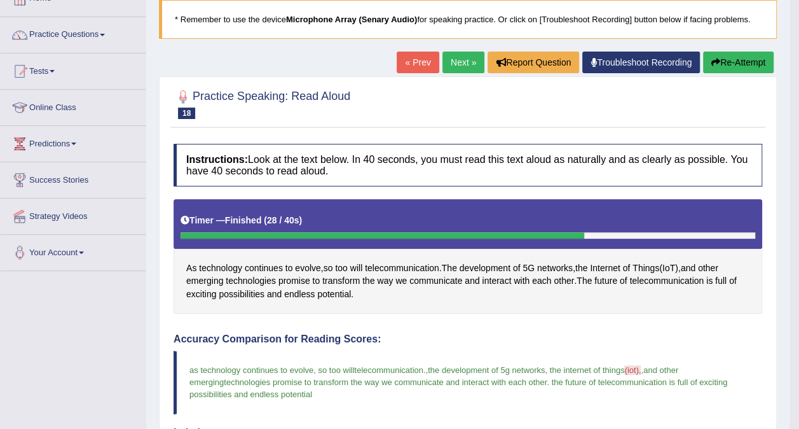
scroll to position [76, 0]
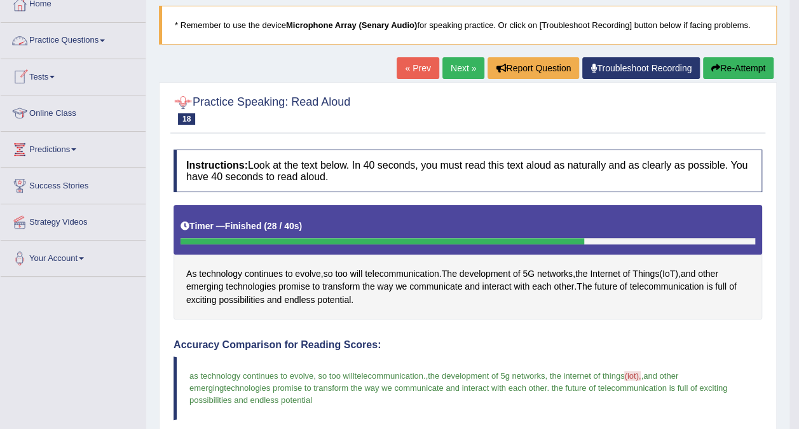
click at [106, 43] on link "Practice Questions" at bounding box center [73, 39] width 145 height 32
click at [106, 43] on link "Practice Questions" at bounding box center [72, 39] width 142 height 32
click at [106, 43] on link "Practice Questions" at bounding box center [73, 39] width 145 height 32
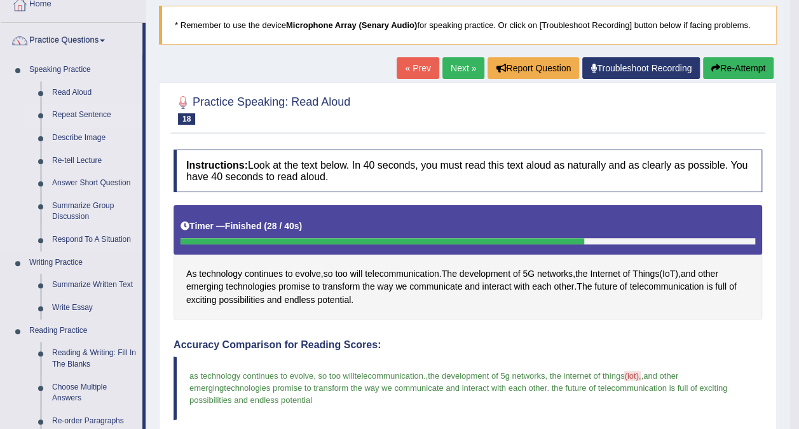
click at [64, 112] on link "Repeat Sentence" at bounding box center [94, 115] width 96 height 23
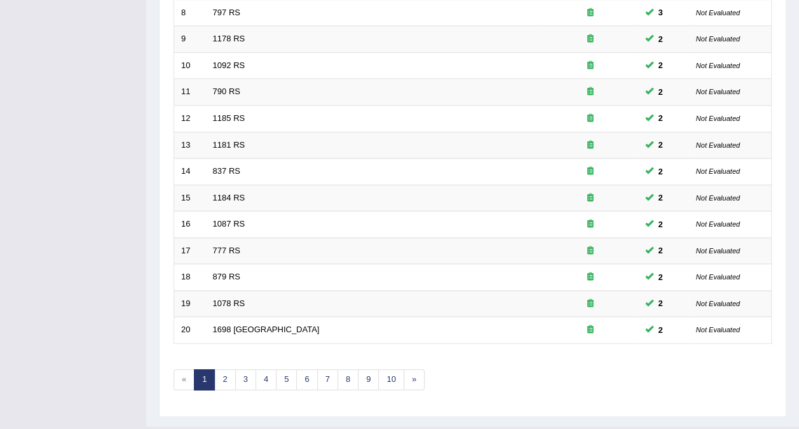
scroll to position [407, 0]
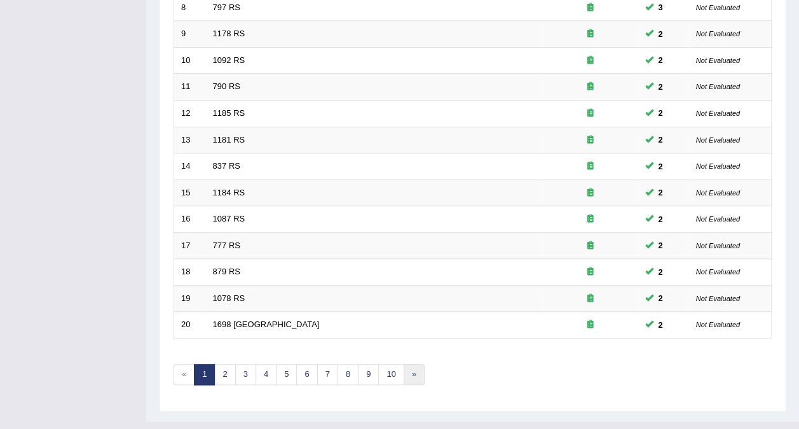
click at [406, 364] on link "»" at bounding box center [414, 374] width 21 height 21
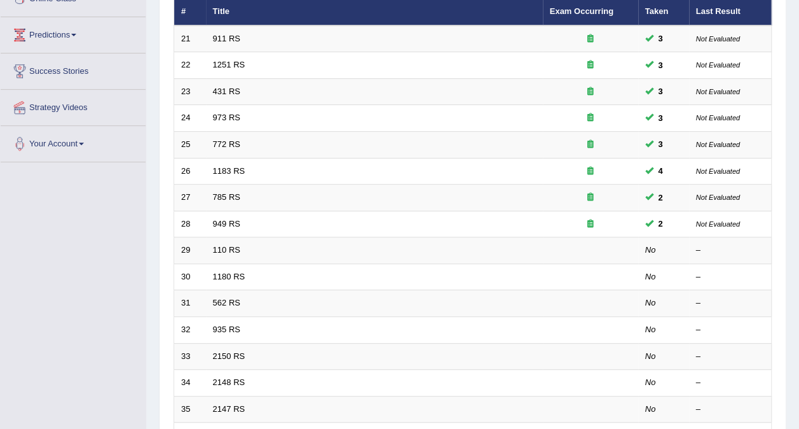
scroll to position [203, 0]
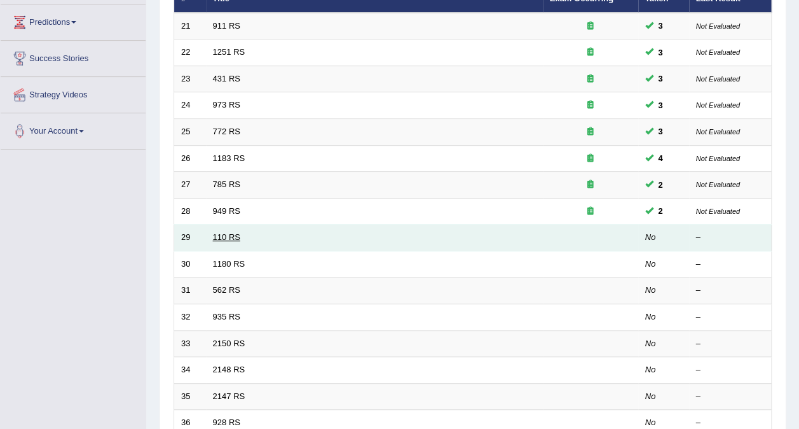
click at [220, 232] on link "110 RS" at bounding box center [226, 237] width 27 height 10
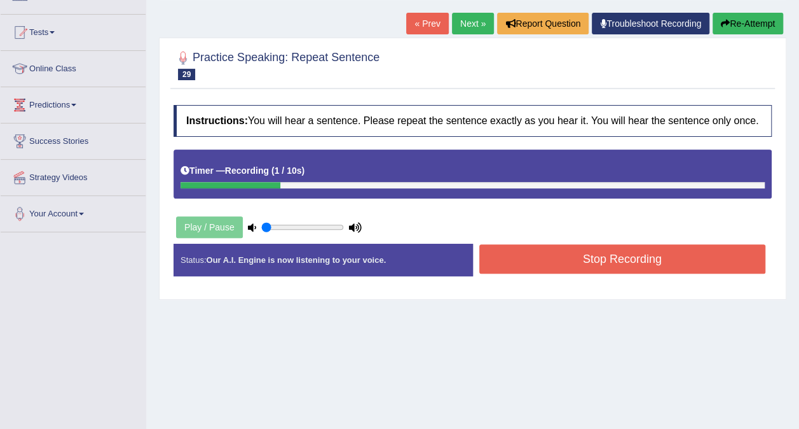
scroll to position [127, 0]
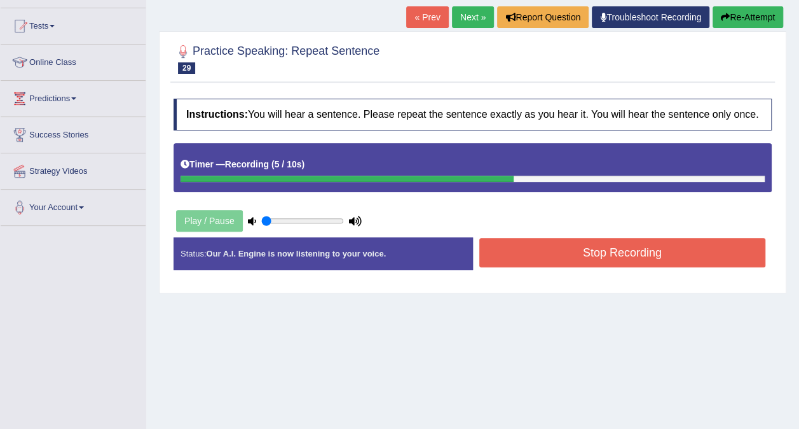
click at [660, 256] on button "Stop Recording" at bounding box center [622, 252] width 287 height 29
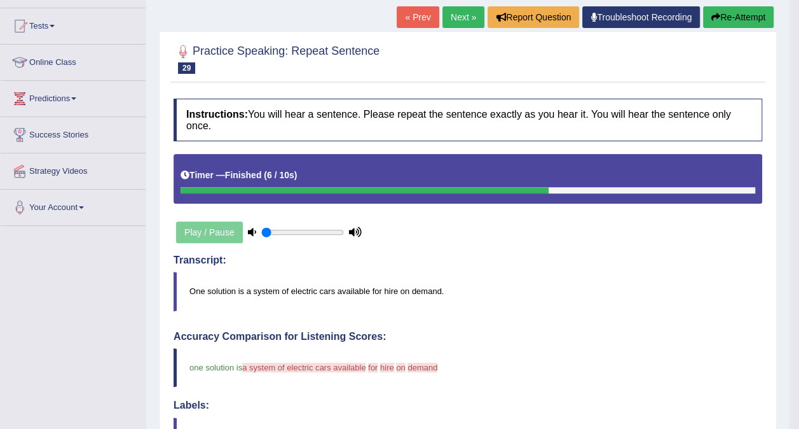
click at [566, 289] on blockquote "One solution is a system of electric cars available for hire on demand." at bounding box center [468, 290] width 589 height 39
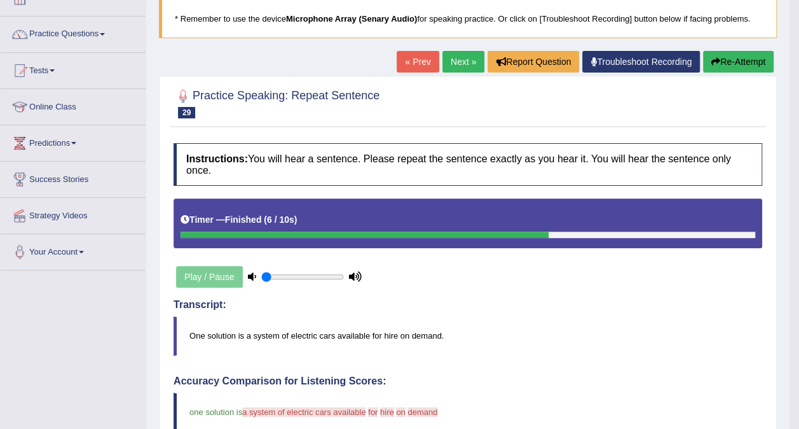
scroll to position [76, 0]
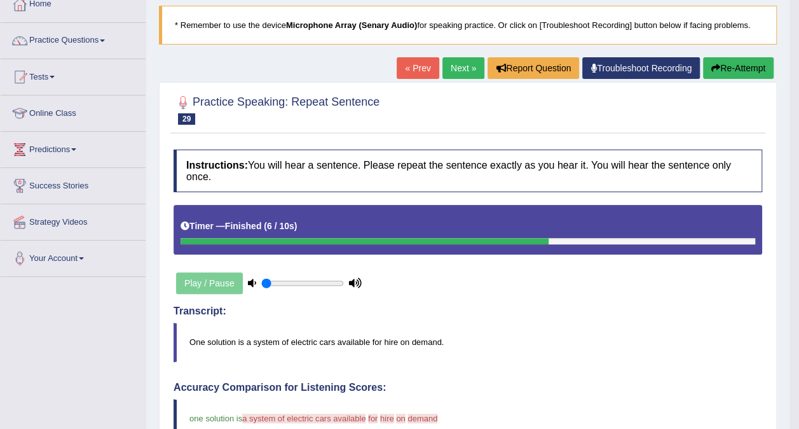
click at [734, 69] on button "Re-Attempt" at bounding box center [738, 68] width 71 height 22
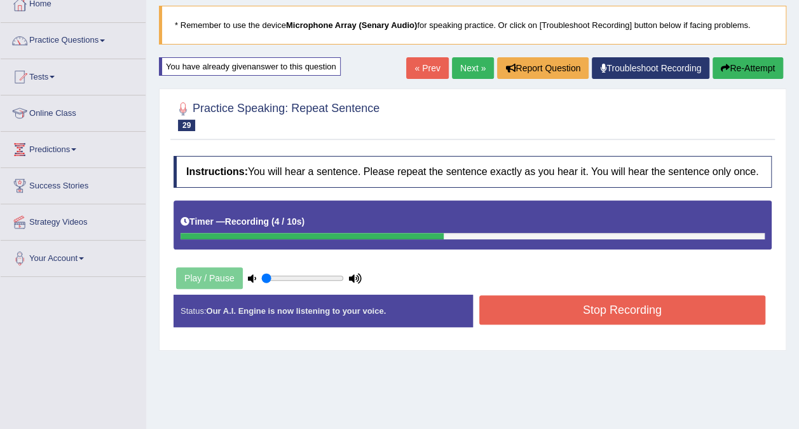
click at [608, 301] on button "Stop Recording" at bounding box center [622, 309] width 287 height 29
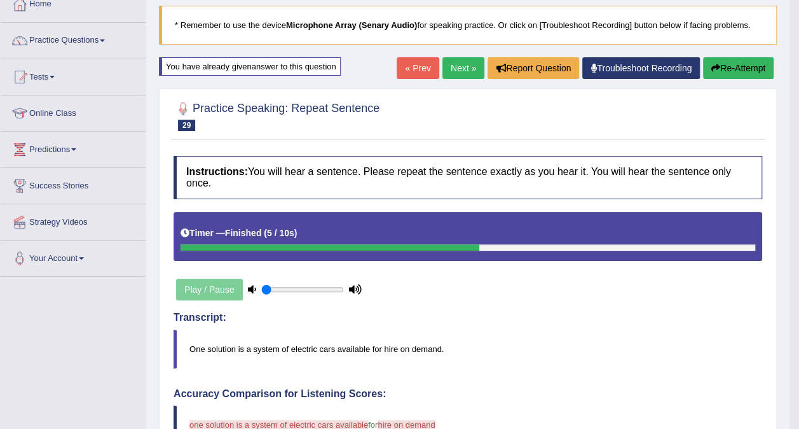
click at [734, 65] on button "Re-Attempt" at bounding box center [738, 68] width 71 height 22
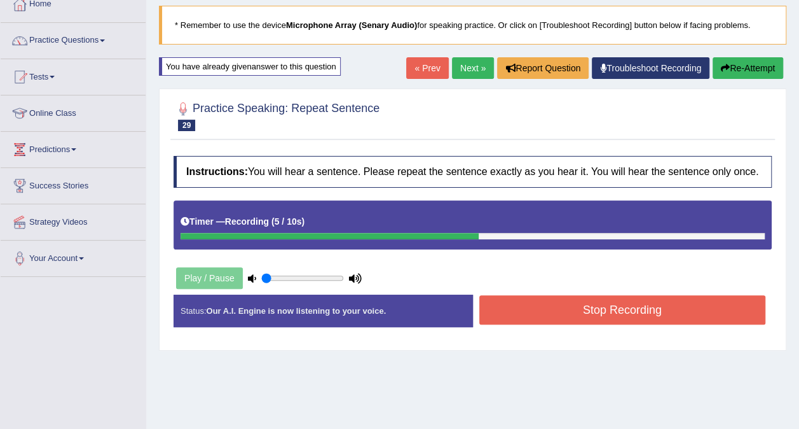
click at [608, 303] on button "Stop Recording" at bounding box center [622, 309] width 287 height 29
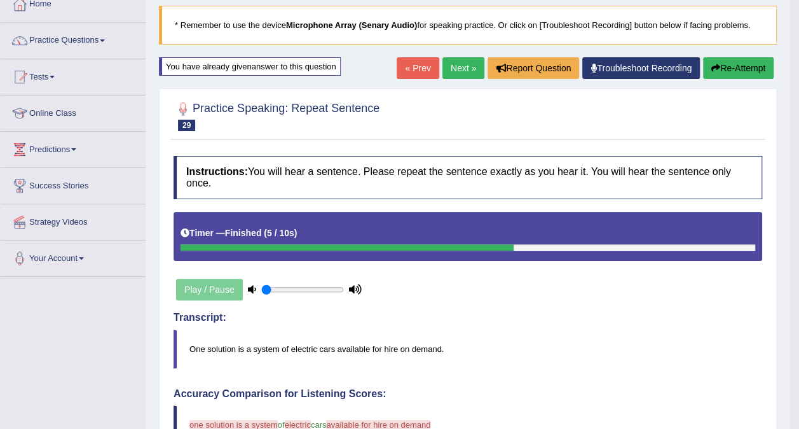
click at [732, 57] on button "Re-Attempt" at bounding box center [738, 68] width 71 height 22
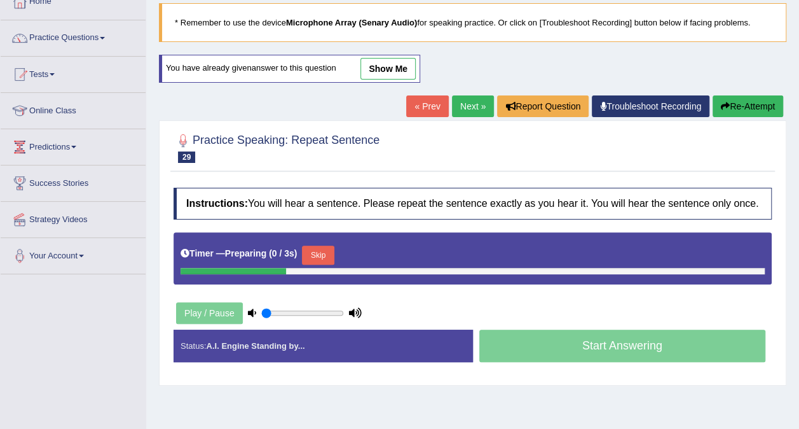
scroll to position [76, 0]
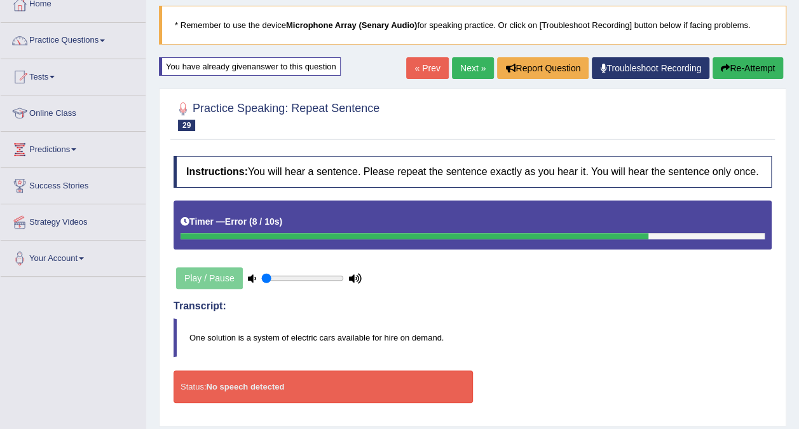
click at [472, 66] on link "Next »" at bounding box center [473, 68] width 42 height 22
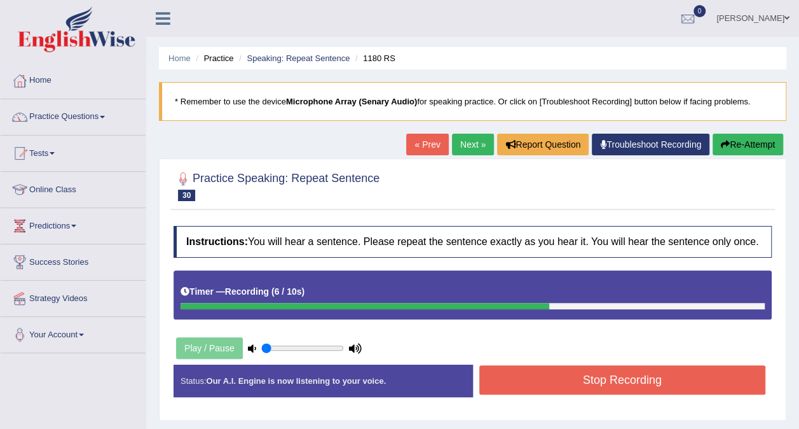
click at [589, 375] on button "Stop Recording" at bounding box center [622, 379] width 287 height 29
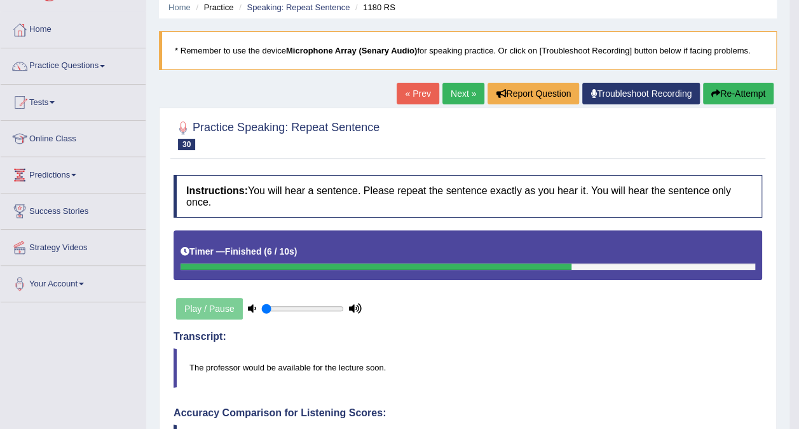
scroll to position [51, 0]
click at [458, 91] on link "Next »" at bounding box center [464, 94] width 42 height 22
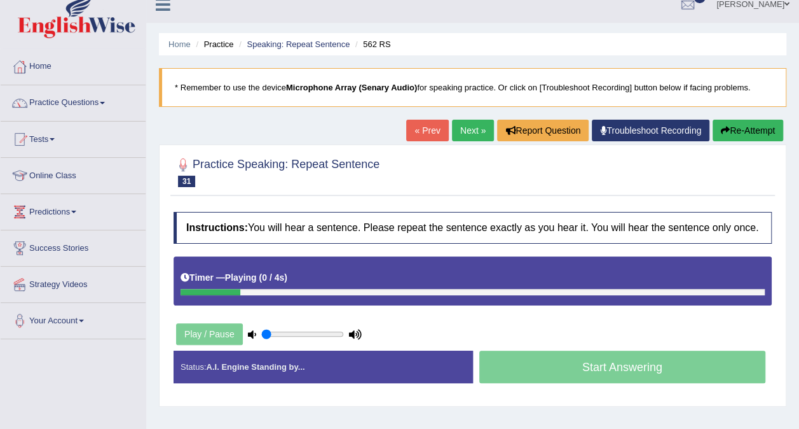
scroll to position [25, 0]
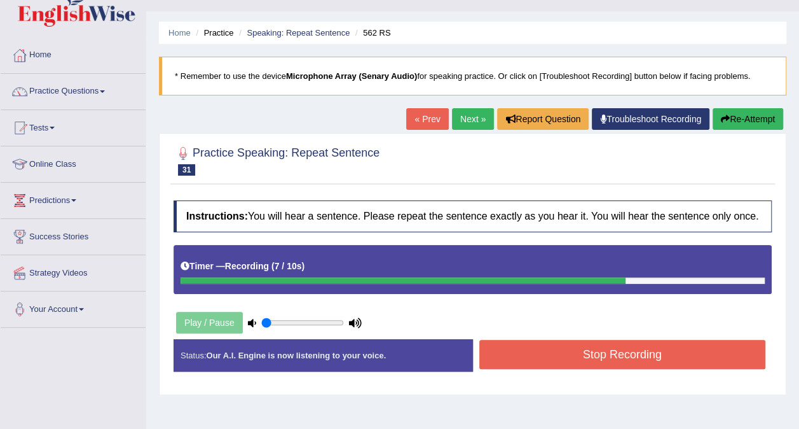
click at [670, 349] on button "Stop Recording" at bounding box center [622, 354] width 287 height 29
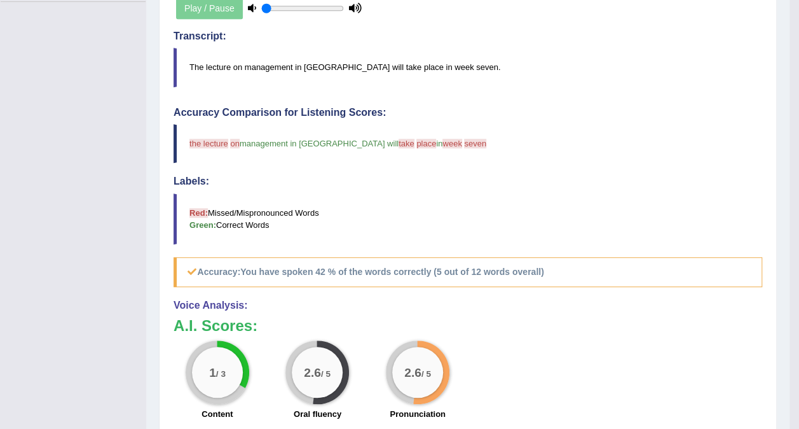
scroll to position [356, 0]
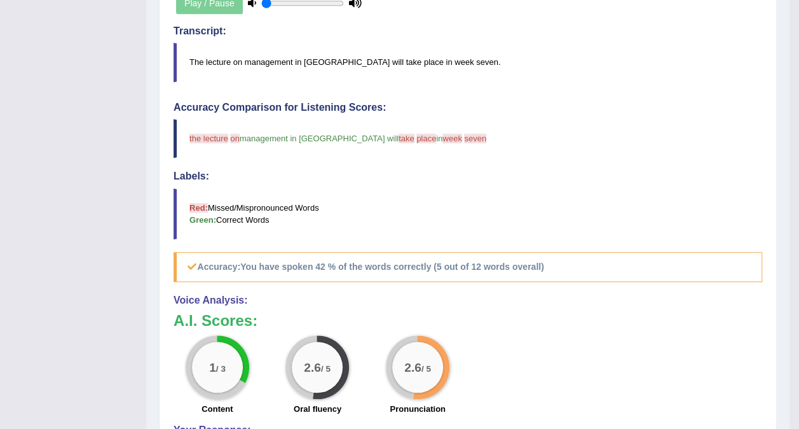
click at [689, 127] on blockquote "the lecture lecturer on for management in japan will take be place head.held in…" at bounding box center [468, 138] width 589 height 39
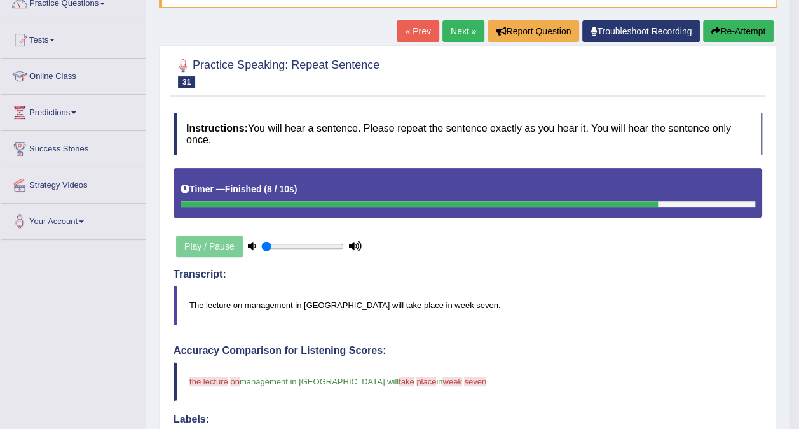
scroll to position [102, 0]
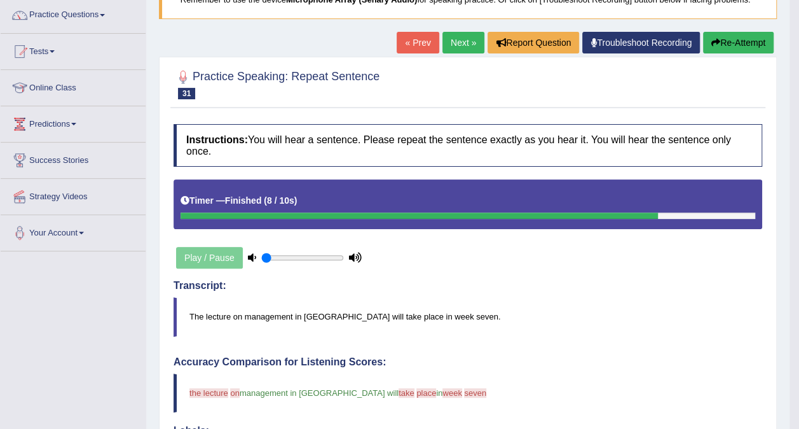
click at [735, 37] on button "Re-Attempt" at bounding box center [738, 43] width 71 height 22
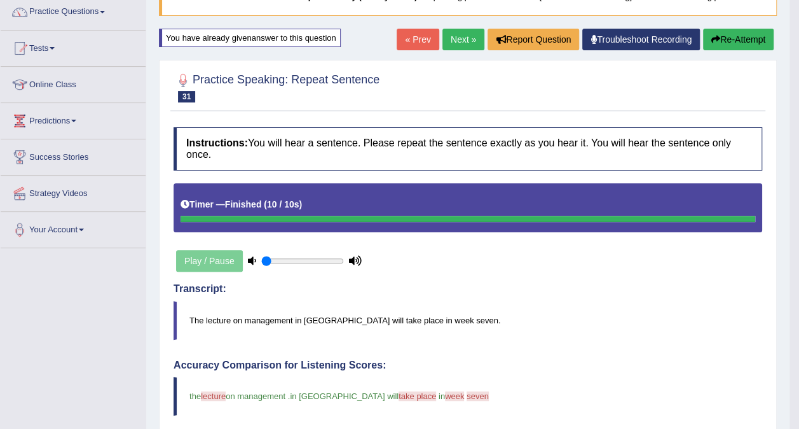
click at [797, 324] on html "Toggle navigation Home Practice Questions Speaking Practice Read Aloud Repeat S…" at bounding box center [399, 109] width 799 height 429
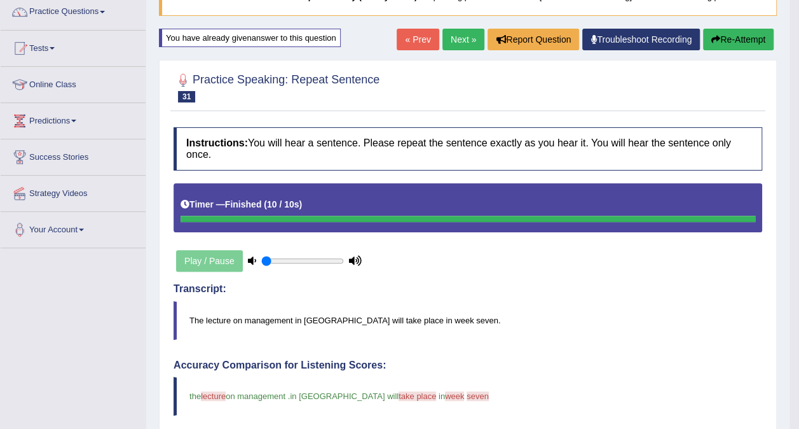
click at [799, 324] on html "Toggle navigation Home Practice Questions Speaking Practice Read Aloud Repeat S…" at bounding box center [399, 109] width 799 height 429
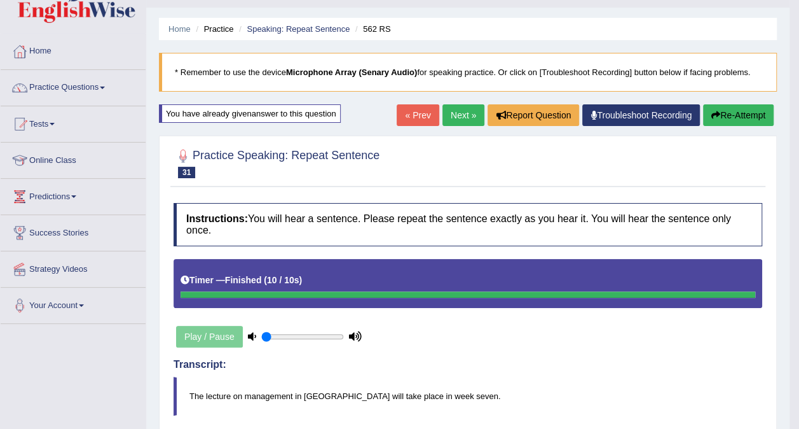
scroll to position [29, 0]
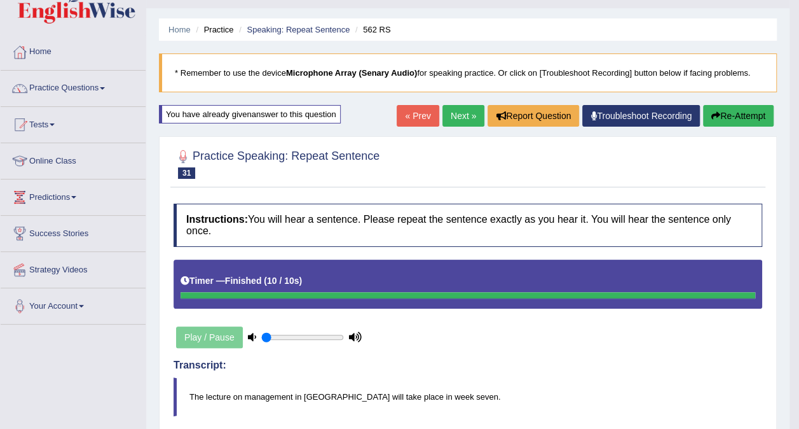
click at [458, 113] on link "Next »" at bounding box center [464, 116] width 42 height 22
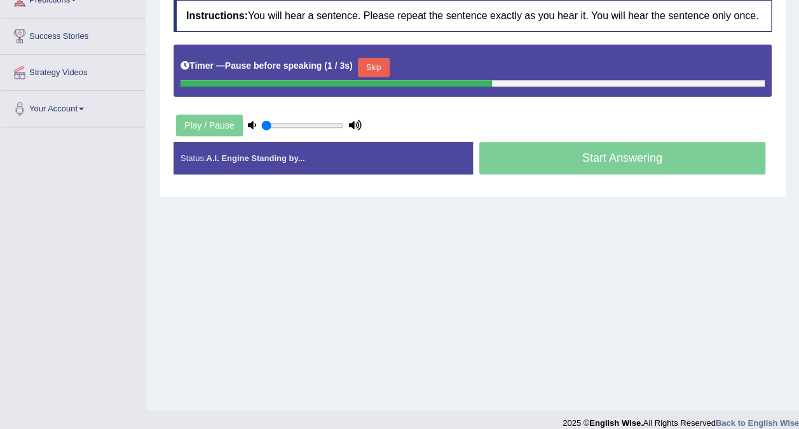
scroll to position [229, 0]
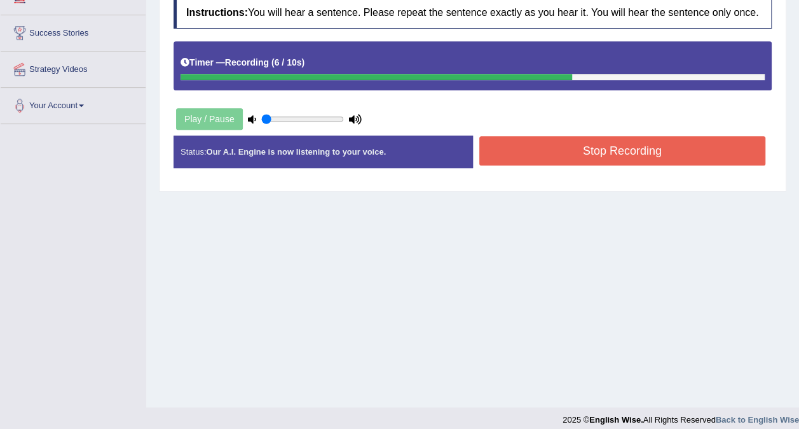
click at [636, 153] on button "Stop Recording" at bounding box center [622, 150] width 287 height 29
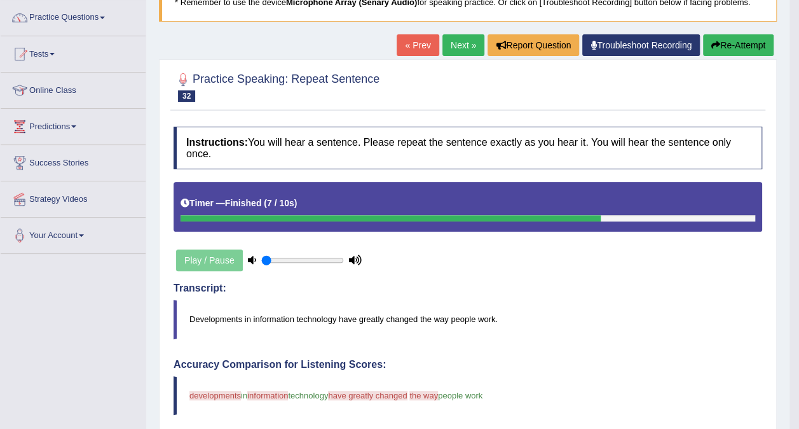
scroll to position [93, 0]
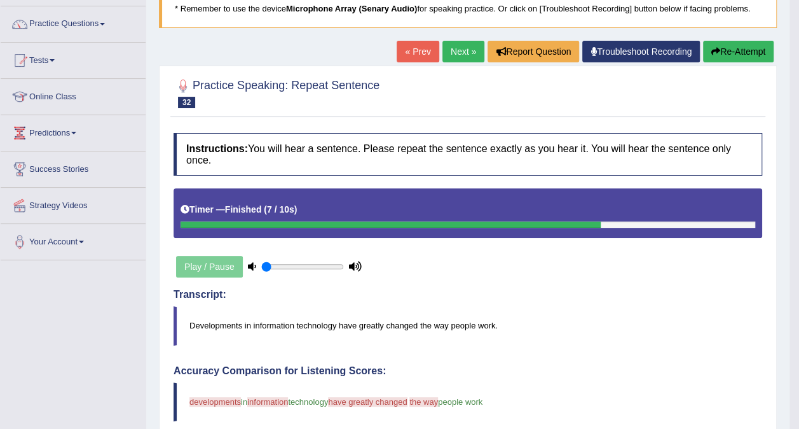
click at [745, 44] on button "Re-Attempt" at bounding box center [738, 52] width 71 height 22
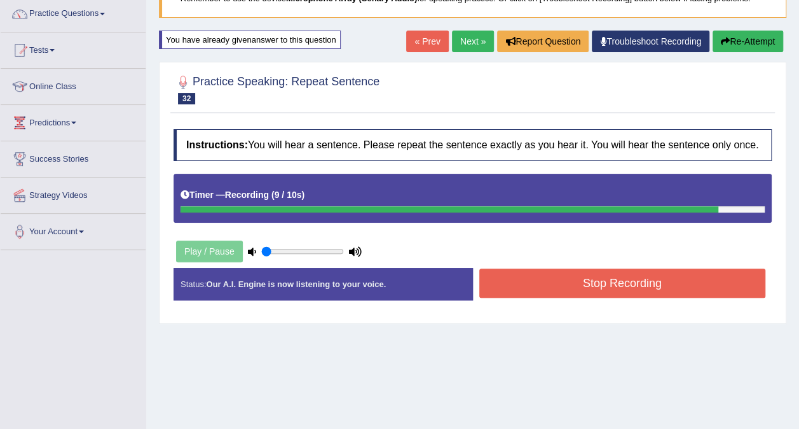
click at [641, 277] on button "Stop Recording" at bounding box center [622, 282] width 287 height 29
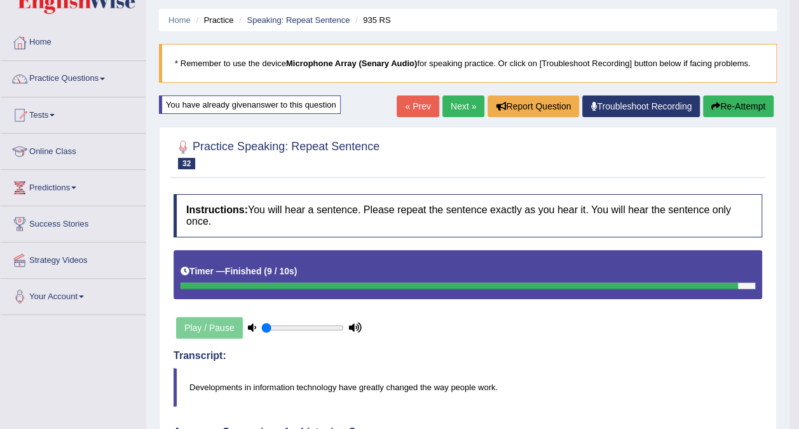
scroll to position [1, 0]
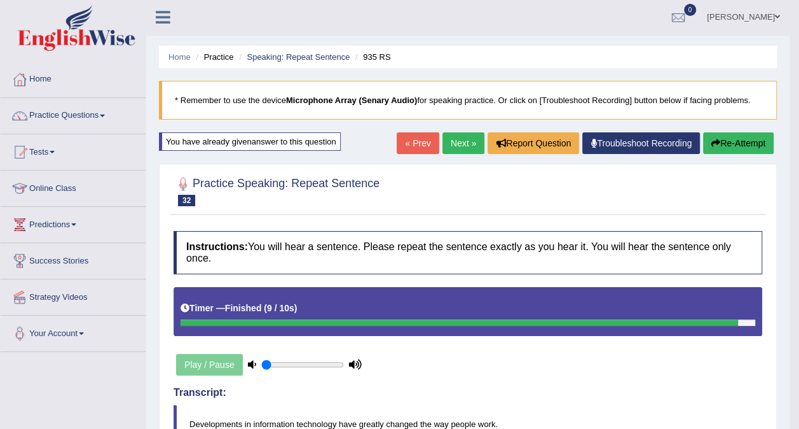
click at [460, 145] on link "Next »" at bounding box center [464, 143] width 42 height 22
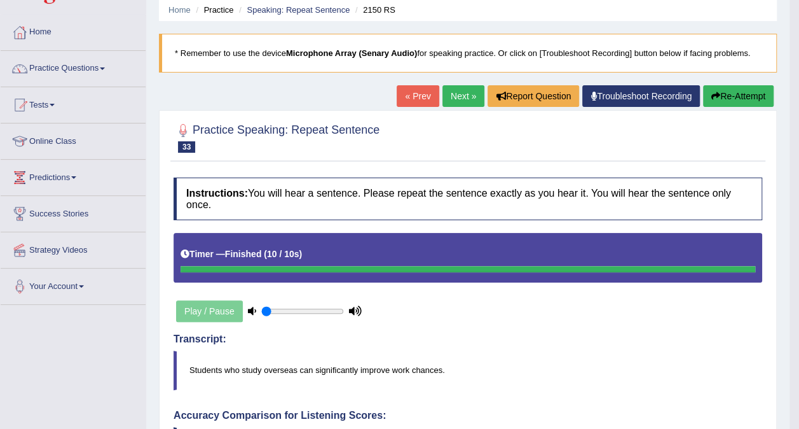
scroll to position [42, 0]
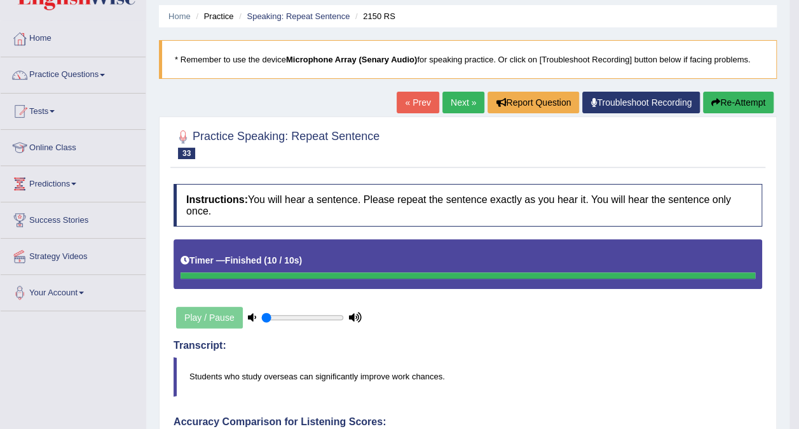
click at [464, 99] on link "Next »" at bounding box center [464, 103] width 42 height 22
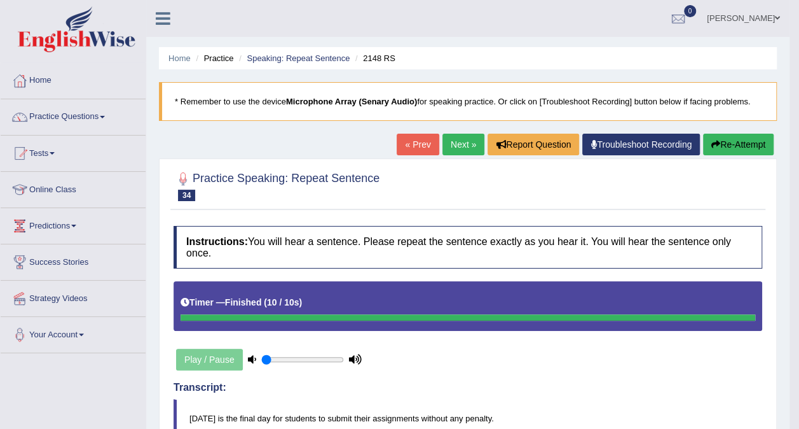
click at [462, 142] on link "Next »" at bounding box center [464, 145] width 42 height 22
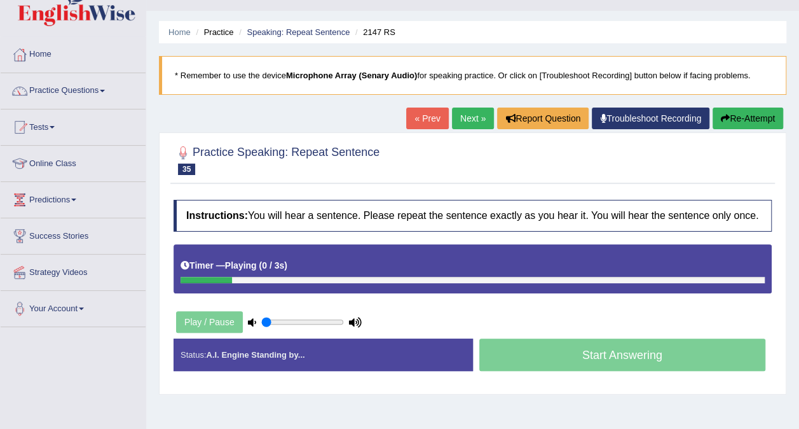
scroll to position [51, 0]
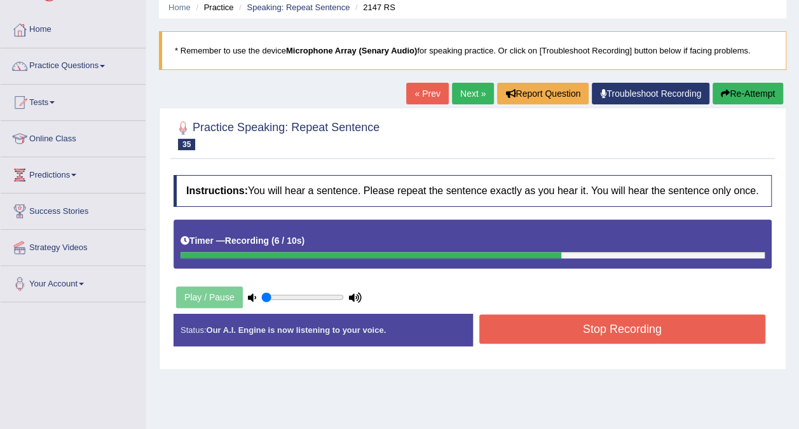
click at [658, 322] on button "Stop Recording" at bounding box center [622, 328] width 287 height 29
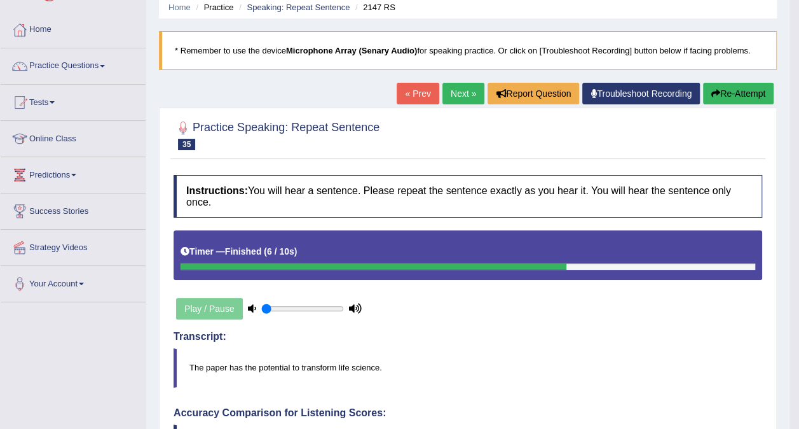
click at [464, 86] on link "Next »" at bounding box center [464, 94] width 42 height 22
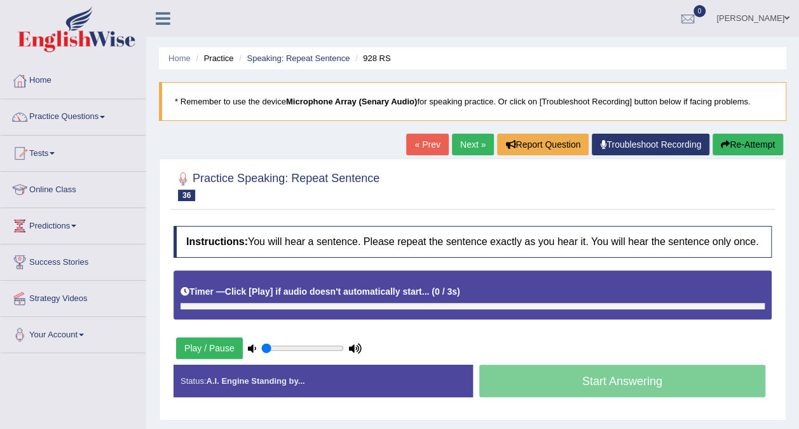
click at [799, 416] on div "Home Practice Speaking: Repeat Sentence 928 RS * Remember to use the device Mic…" at bounding box center [472, 318] width 653 height 636
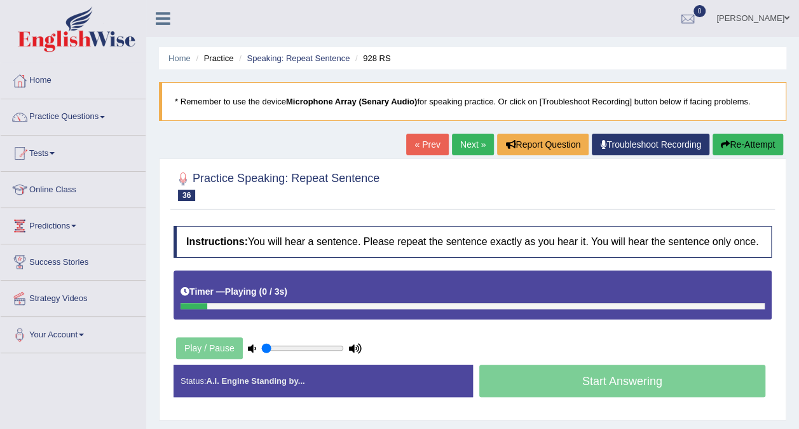
click at [799, 416] on div "Home Practice Speaking: Repeat Sentence 928 RS * Remember to use the device Mic…" at bounding box center [472, 318] width 653 height 636
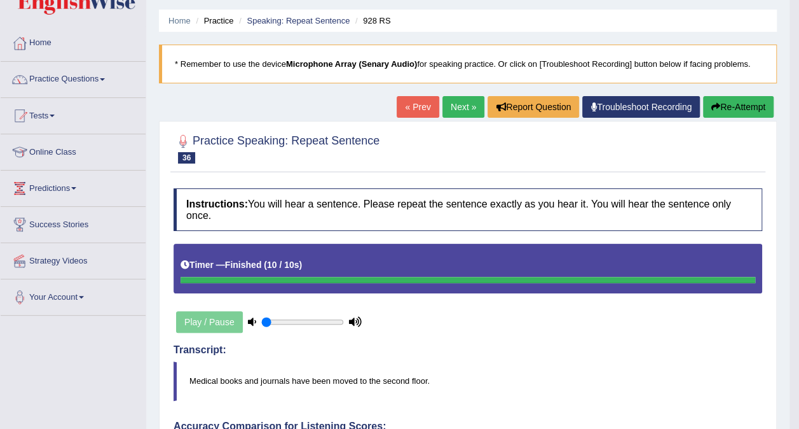
scroll to position [25, 0]
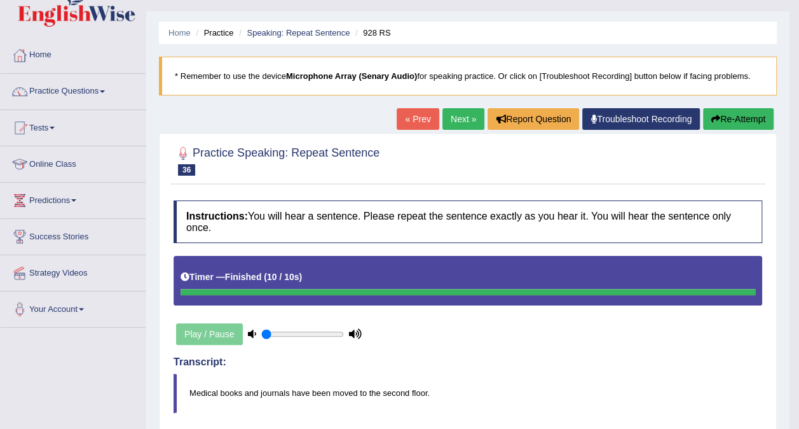
click at [464, 120] on link "Next »" at bounding box center [464, 119] width 42 height 22
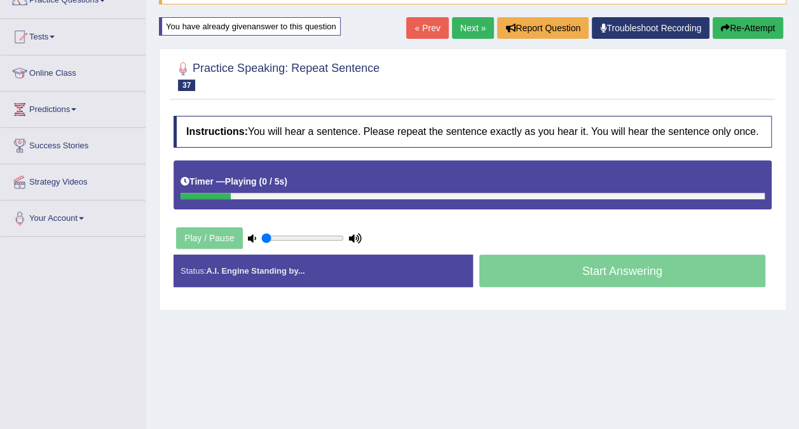
scroll to position [127, 0]
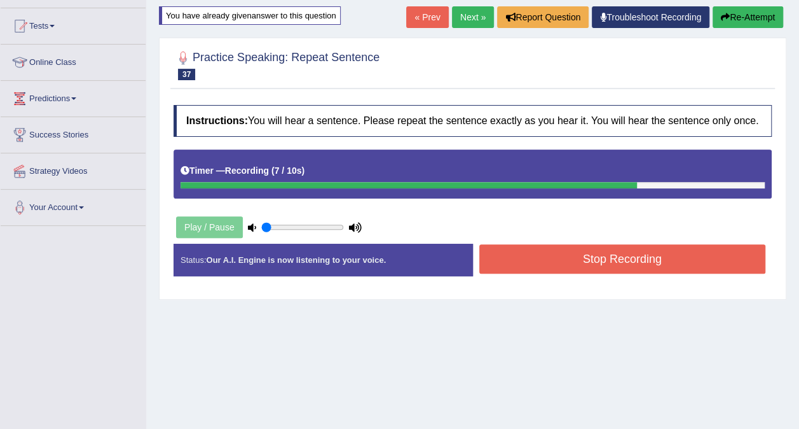
click at [615, 261] on button "Stop Recording" at bounding box center [622, 258] width 287 height 29
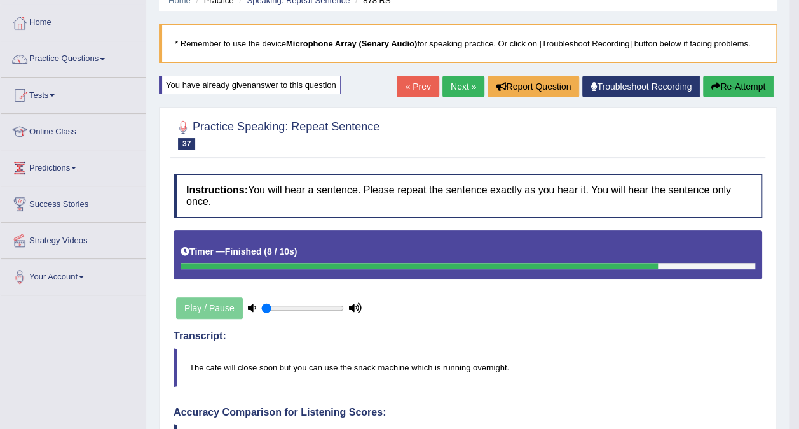
scroll to position [25, 0]
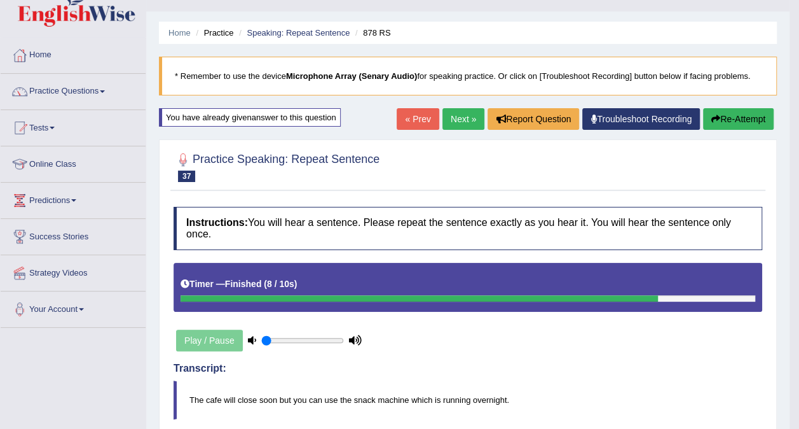
click at [450, 121] on link "Next »" at bounding box center [464, 119] width 42 height 22
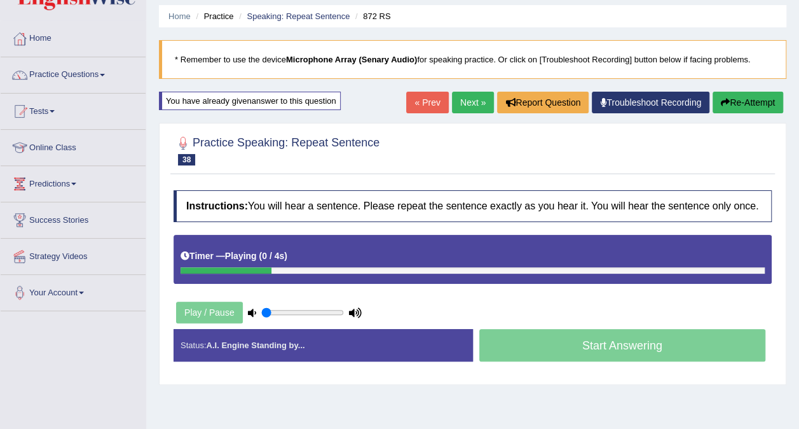
scroll to position [51, 0]
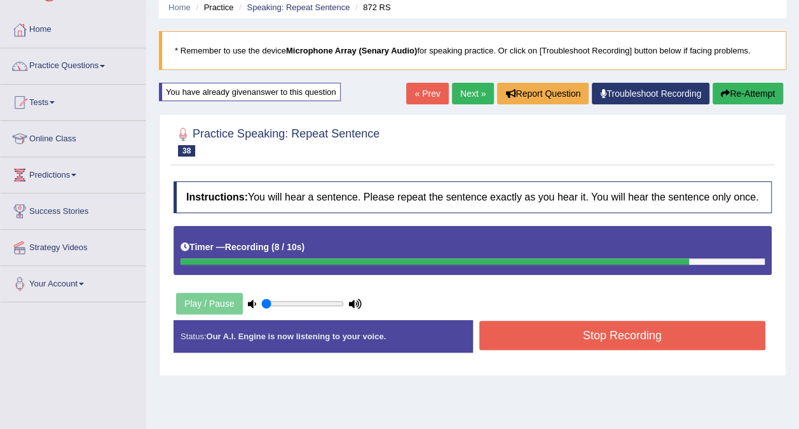
click at [644, 341] on button "Stop Recording" at bounding box center [622, 334] width 287 height 29
